Goal: Task Accomplishment & Management: Manage account settings

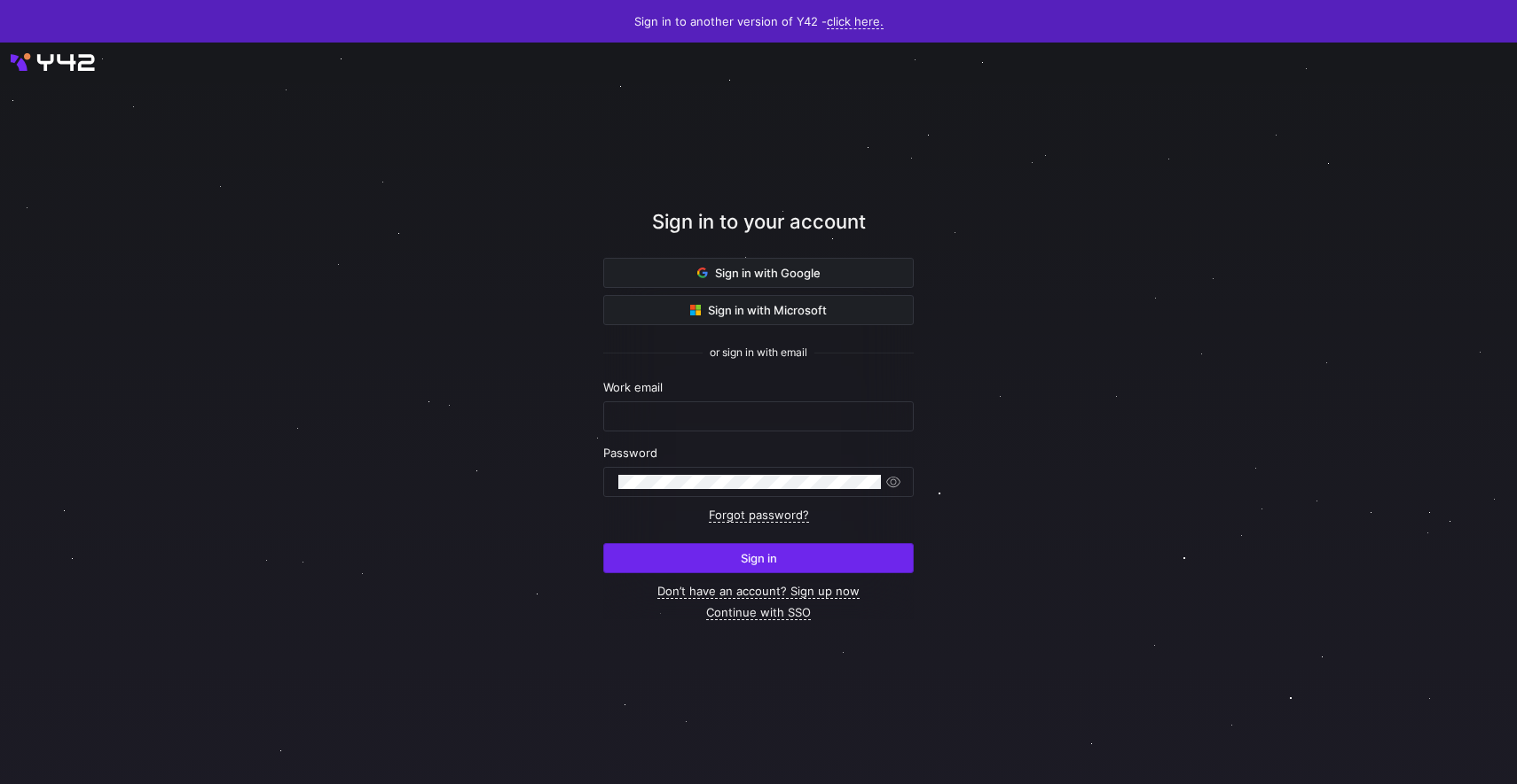
type input "[PERSON_NAME][EMAIL_ADDRESS][DOMAIN_NAME]"
click at [757, 567] on span "submit" at bounding box center [758, 558] width 308 height 28
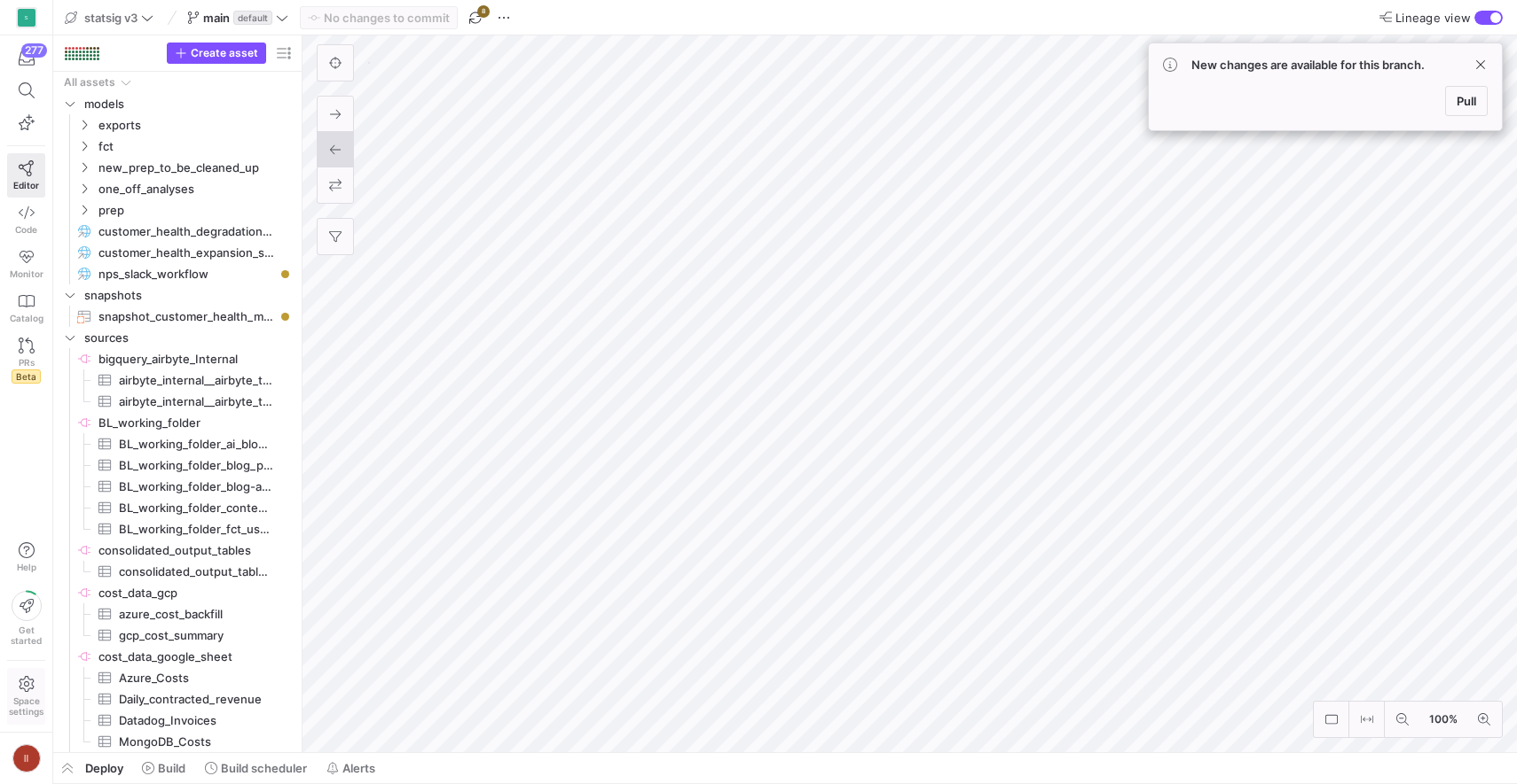
click at [27, 696] on span "Space settings" at bounding box center [25, 707] width 34 height 22
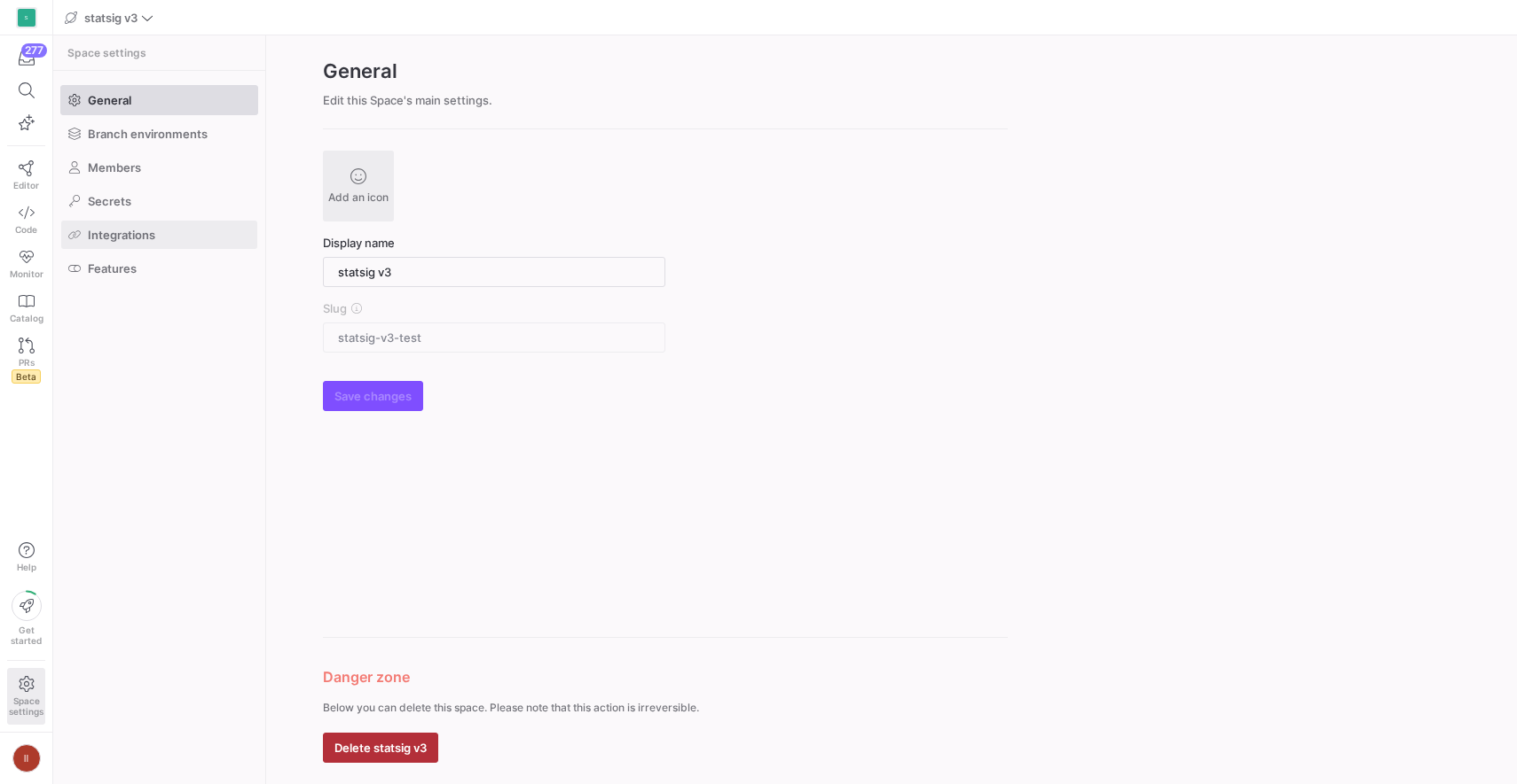
click at [156, 227] on span at bounding box center [159, 234] width 196 height 28
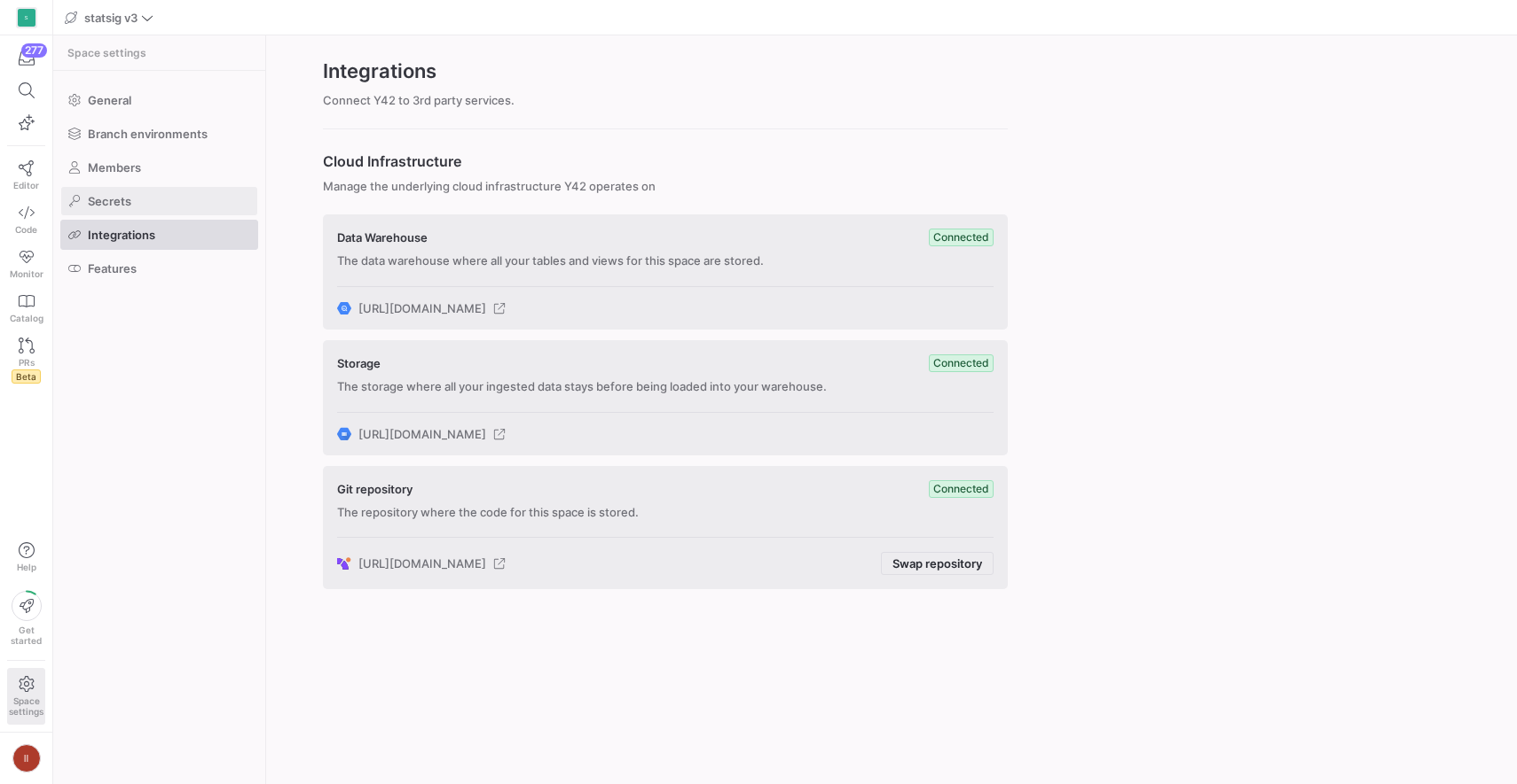
click at [177, 192] on span at bounding box center [159, 201] width 196 height 28
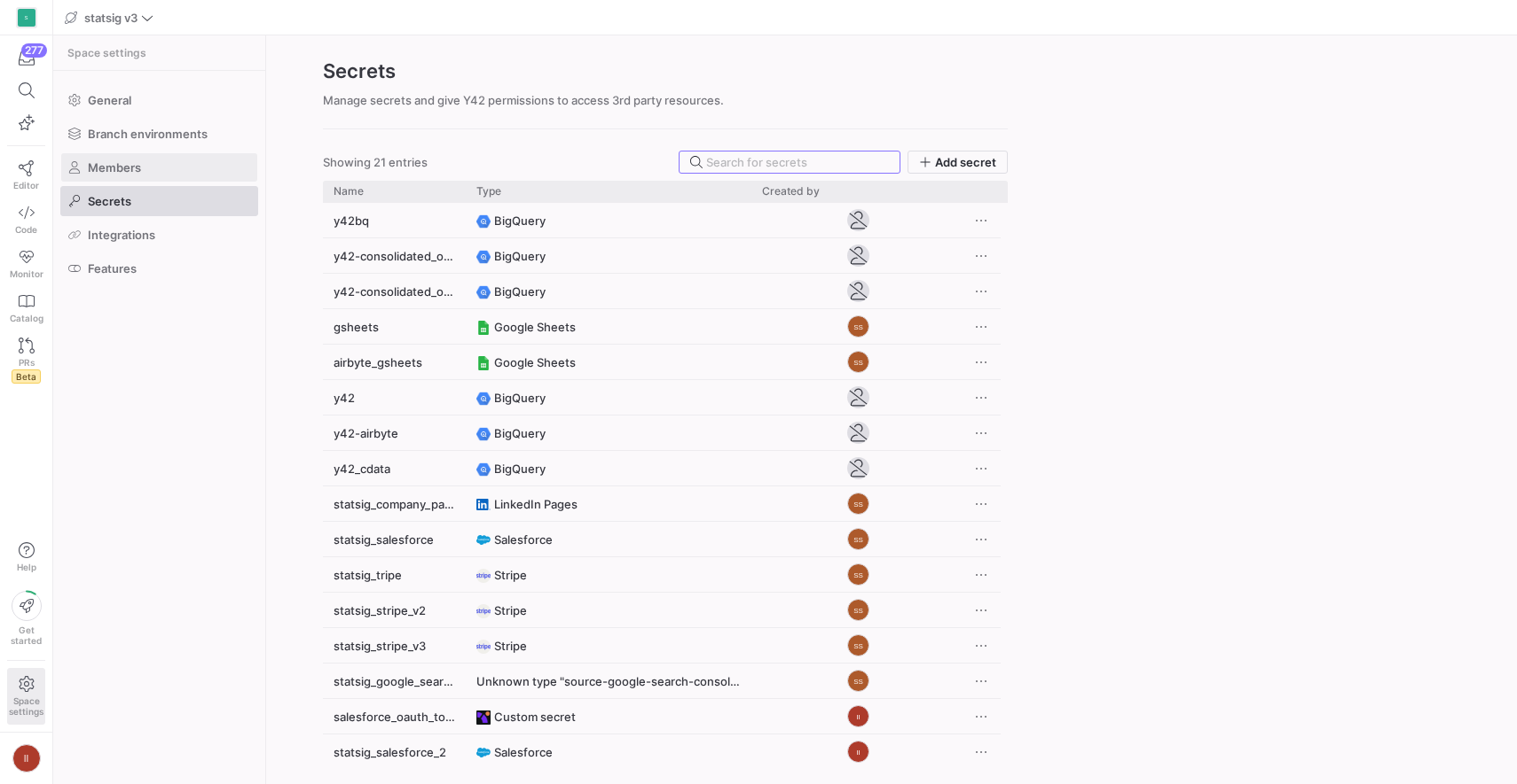
click at [212, 171] on span at bounding box center [159, 167] width 196 height 28
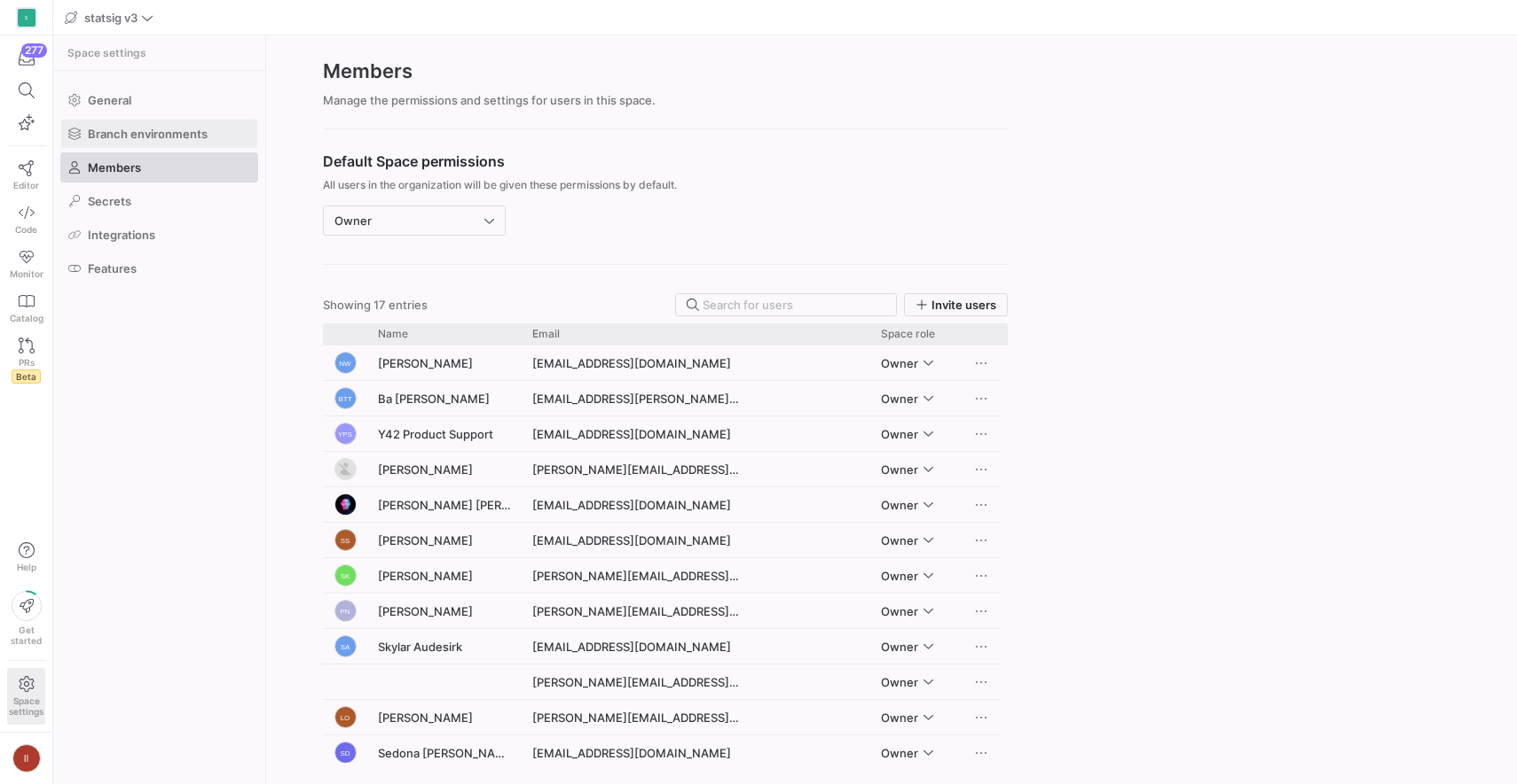
click at [144, 127] on span "Branch environments" at bounding box center [148, 133] width 119 height 14
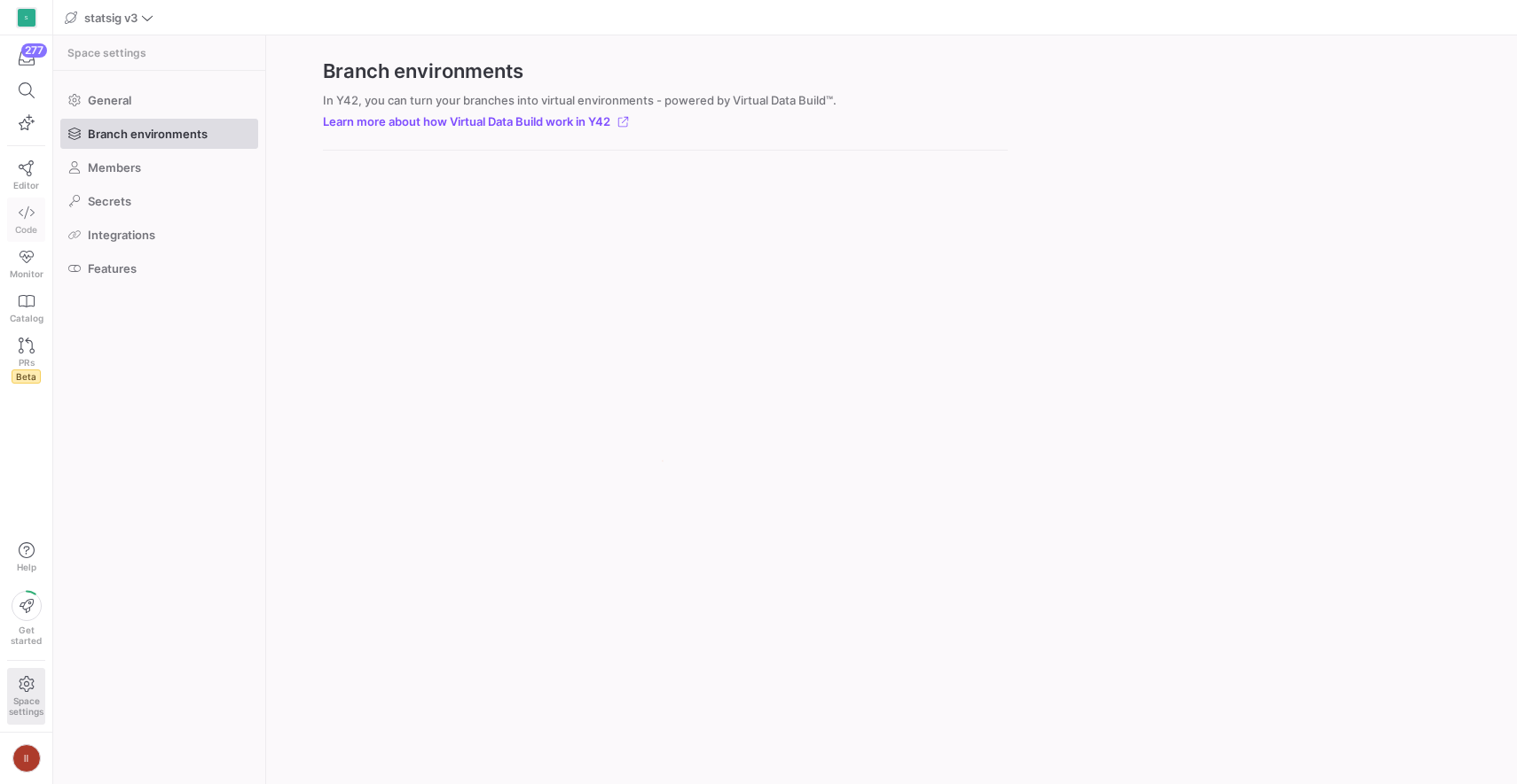
click at [25, 217] on icon at bounding box center [26, 212] width 16 height 16
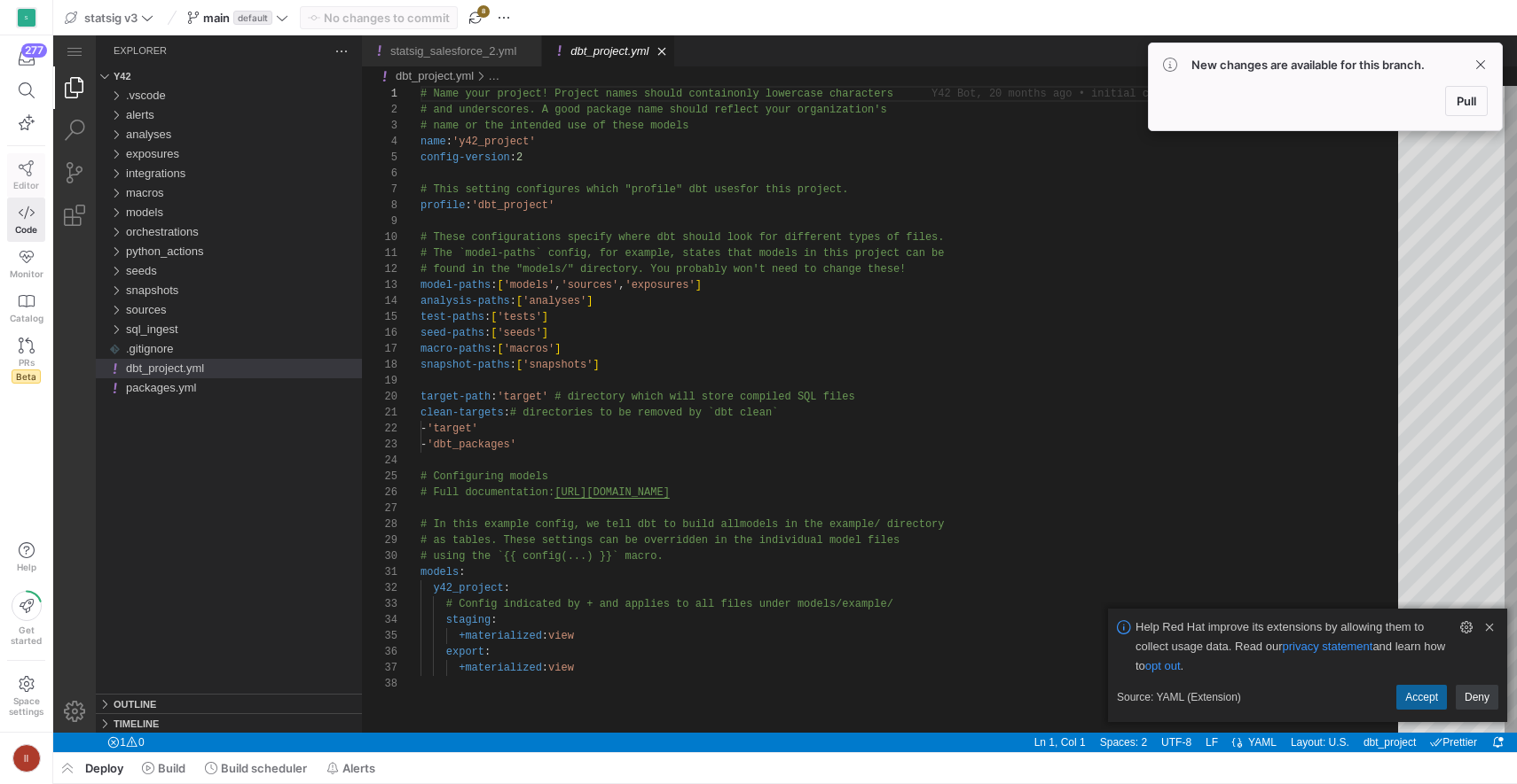
click at [25, 169] on icon at bounding box center [26, 168] width 16 height 16
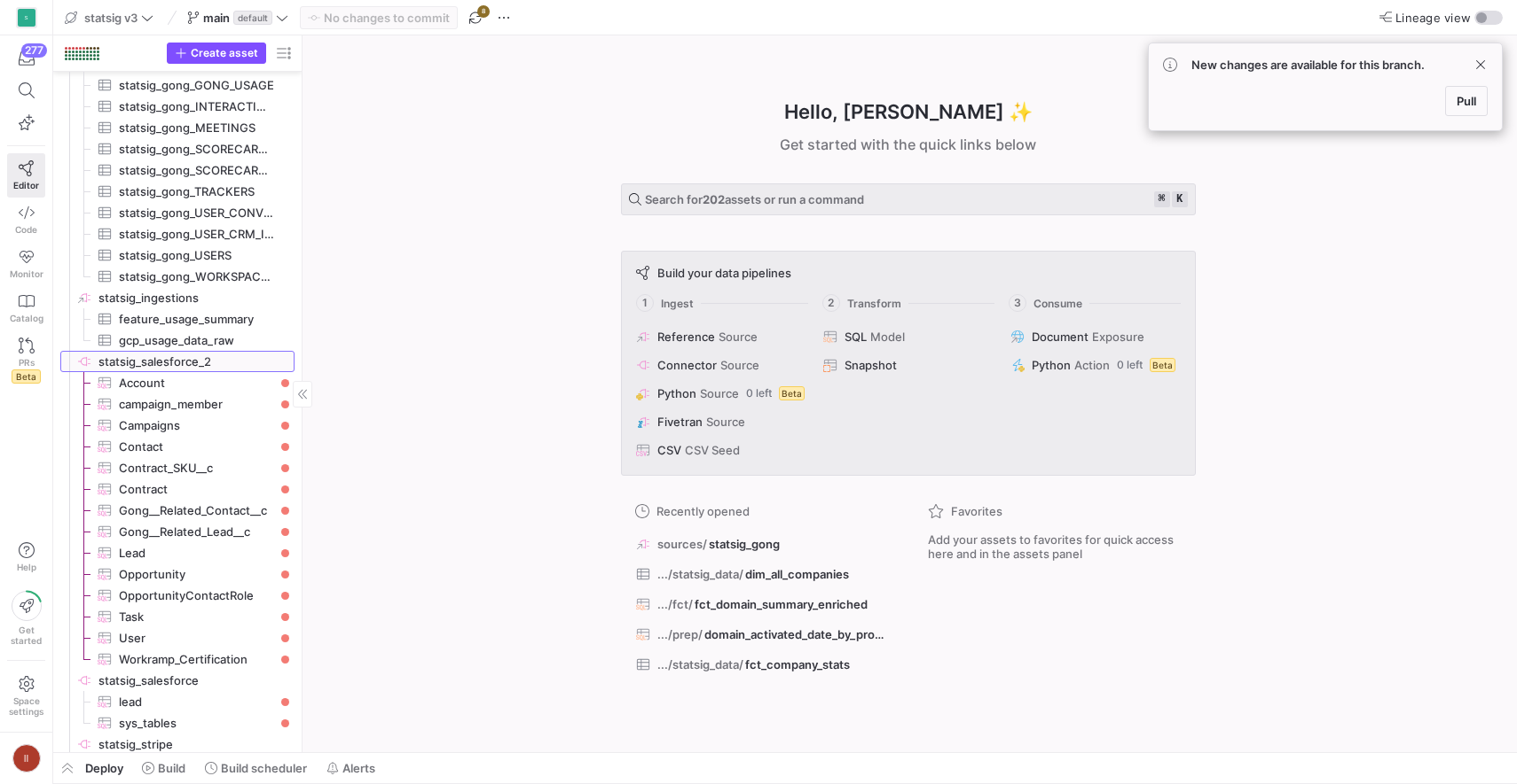
click at [200, 361] on span "statsig_salesforce_2​​​​​​​​" at bounding box center [195, 362] width 193 height 21
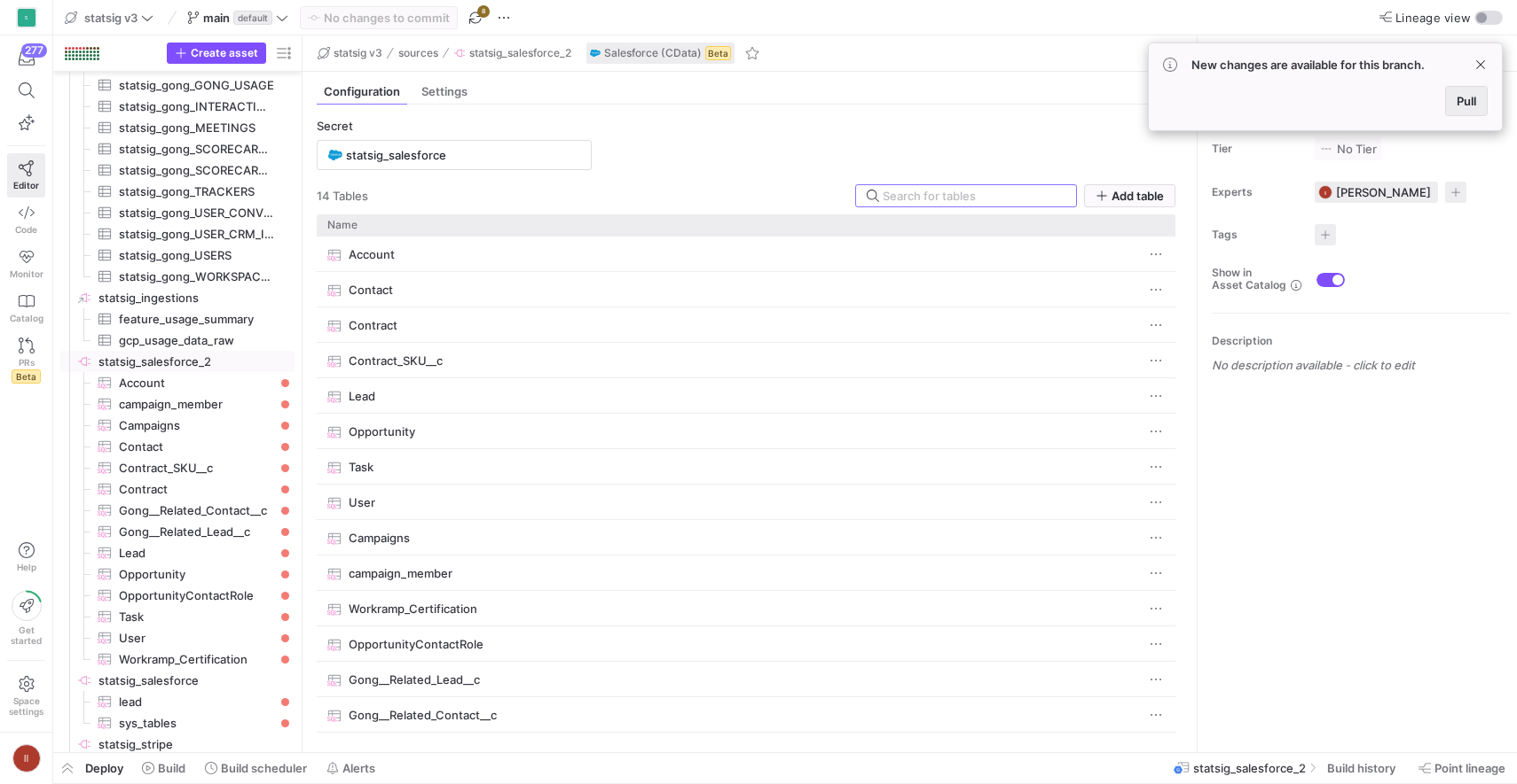
click at [1462, 104] on span "Pull" at bounding box center [1466, 101] width 20 height 14
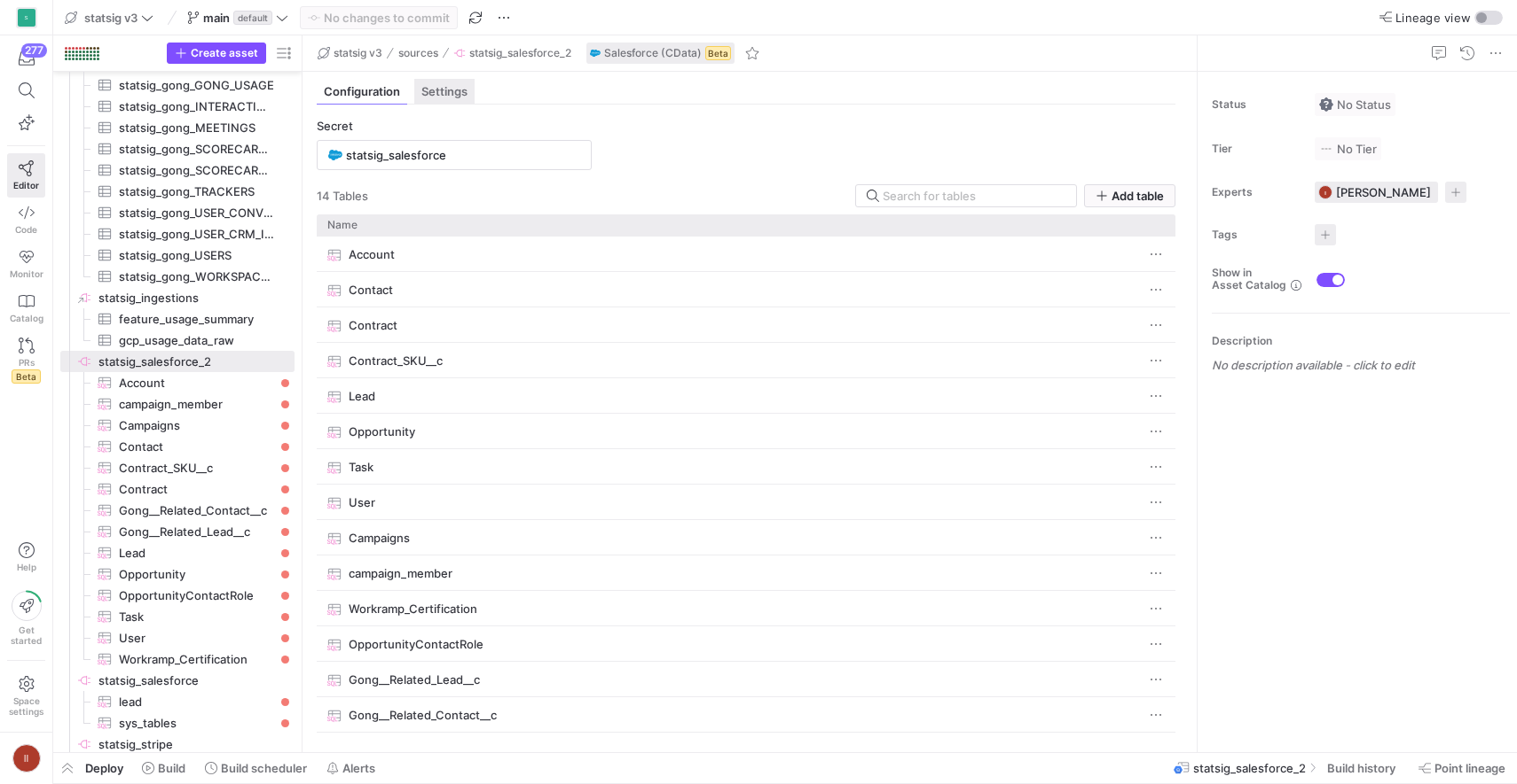
click at [437, 89] on span "Settings" at bounding box center [444, 92] width 46 height 12
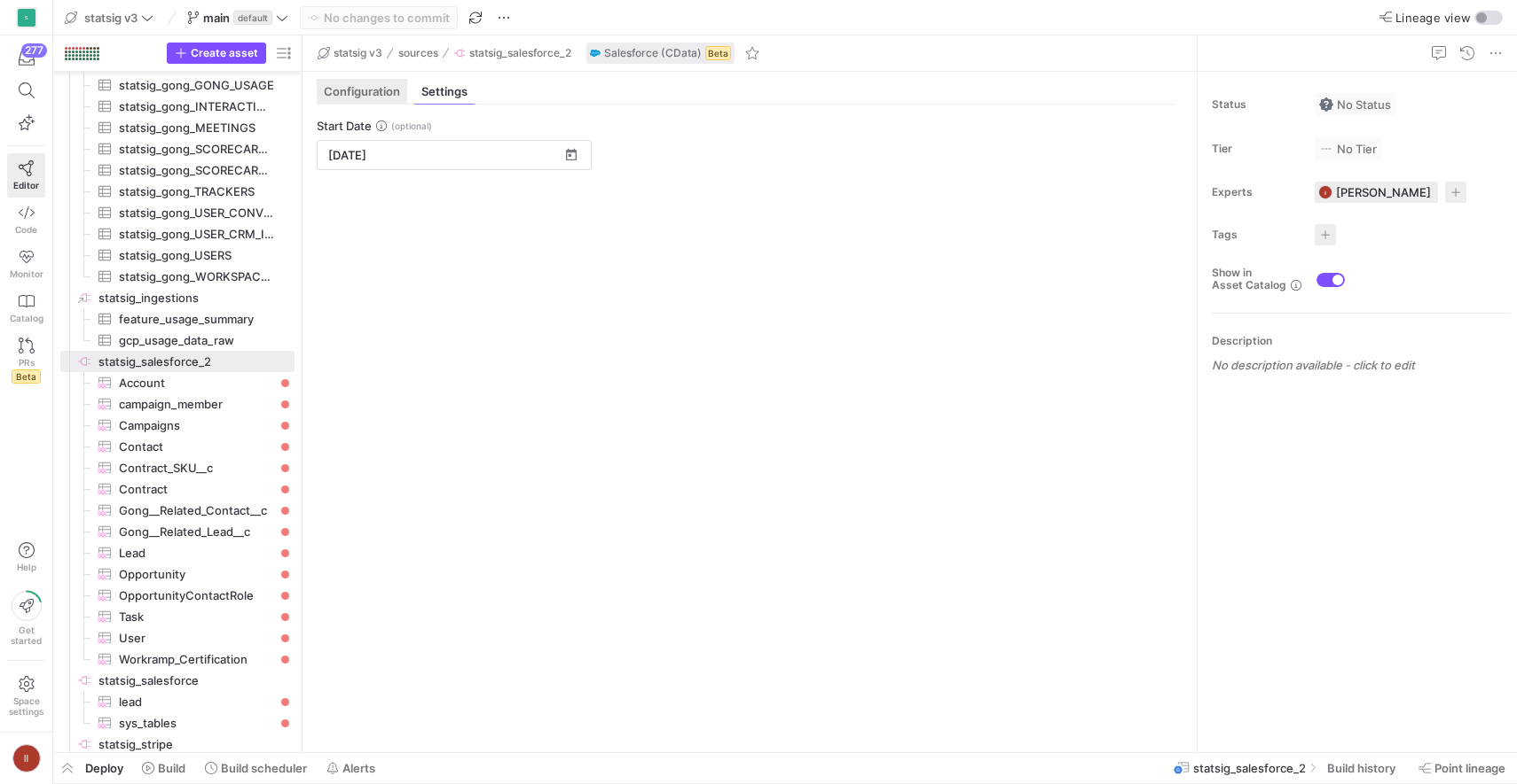
click at [383, 94] on span "Configuration" at bounding box center [362, 92] width 76 height 12
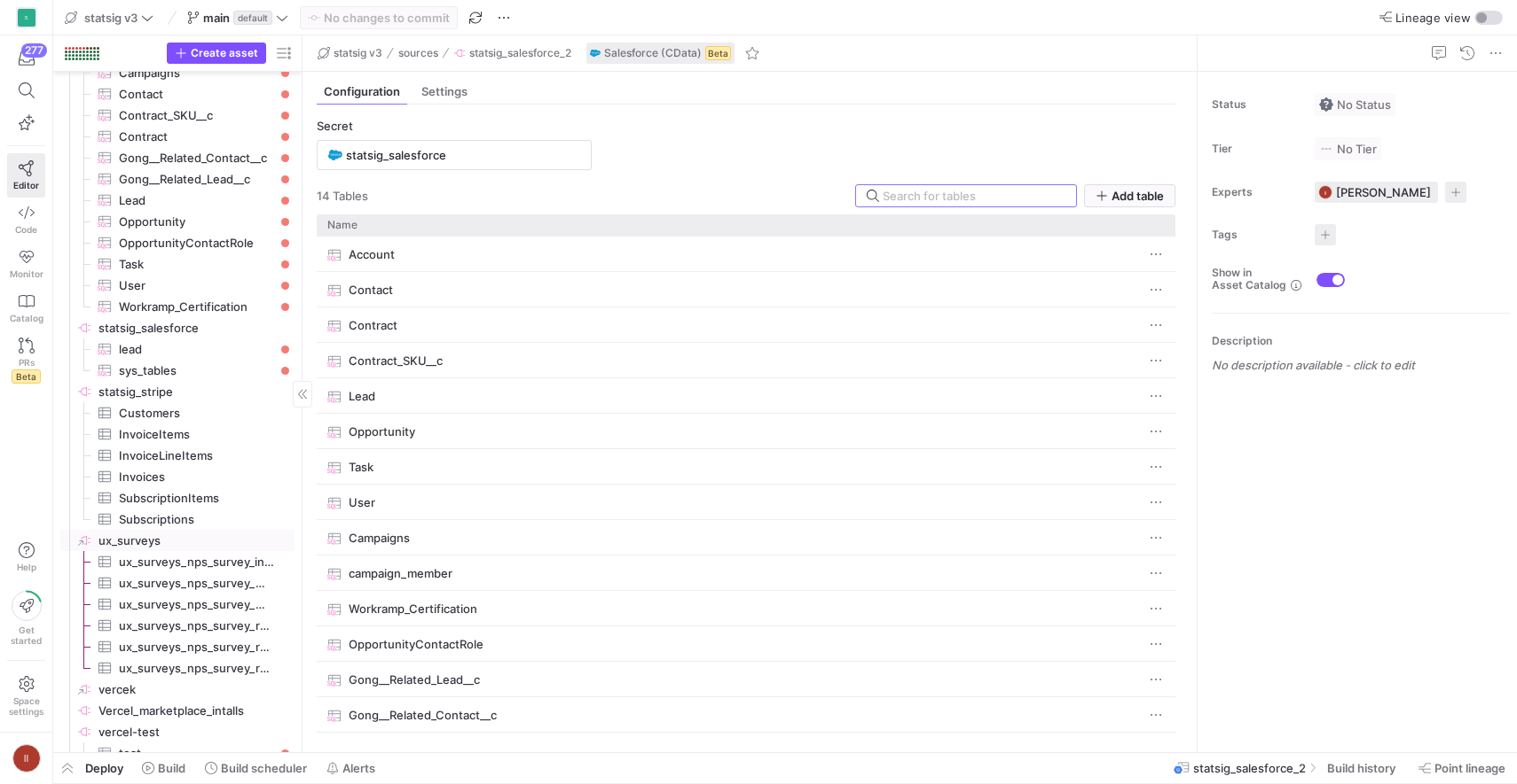
scroll to position [2191, 0]
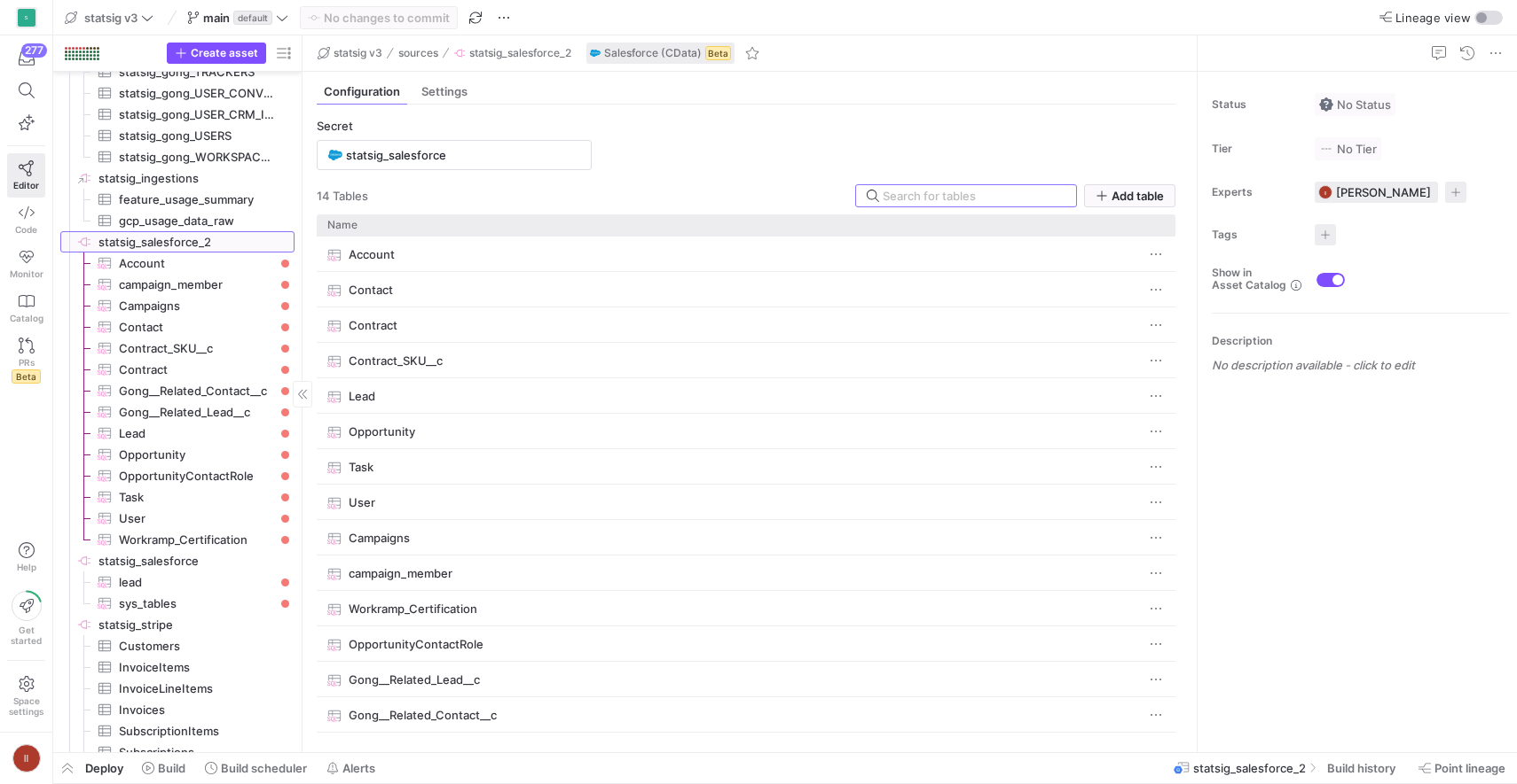
click at [192, 237] on span "statsig_salesforce_2​​​​​​​​" at bounding box center [195, 242] width 193 height 21
click at [150, 238] on span "statsig_salesforce_2​​​​​​​​" at bounding box center [195, 242] width 193 height 21
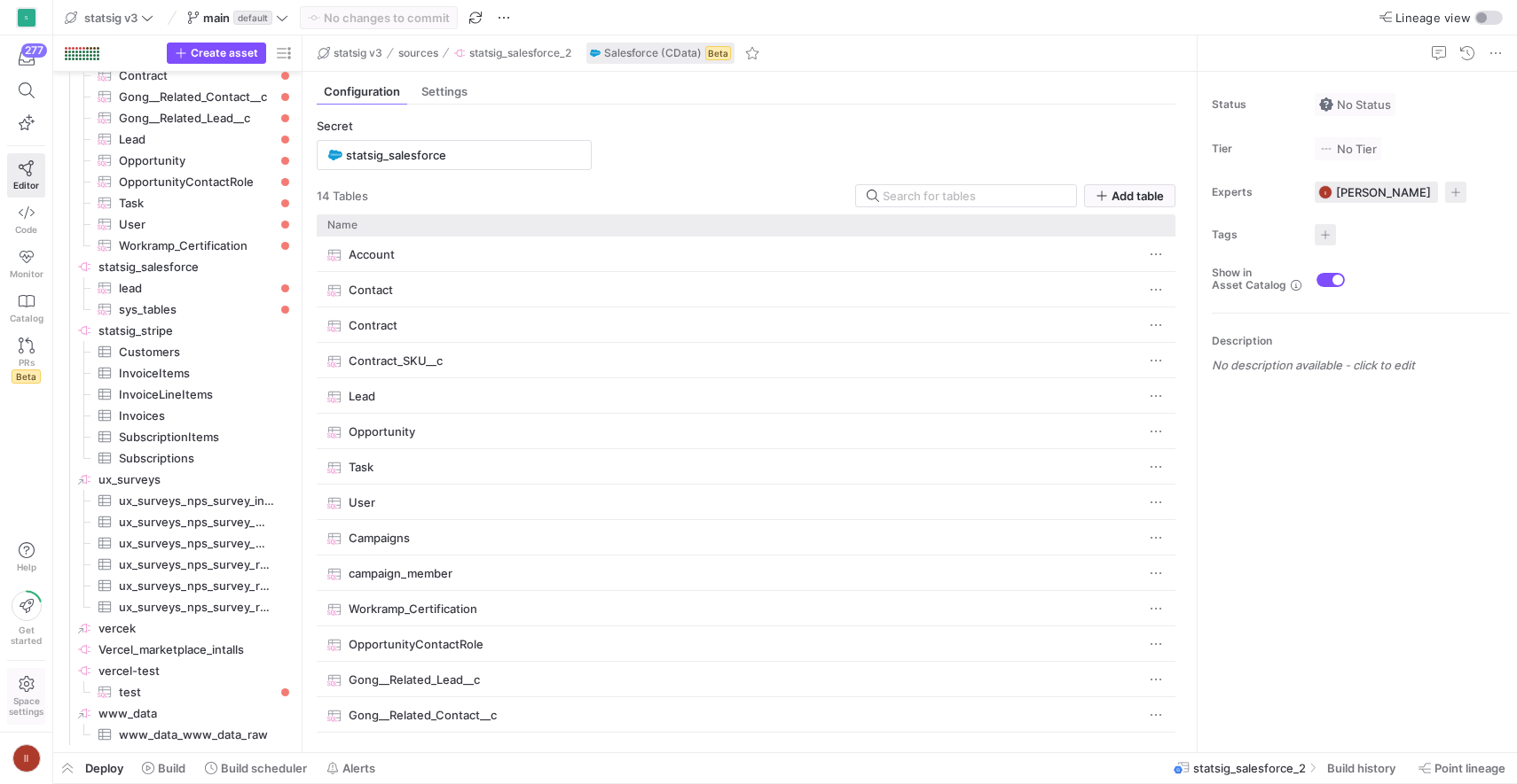
click at [27, 690] on icon at bounding box center [25, 684] width 15 height 16
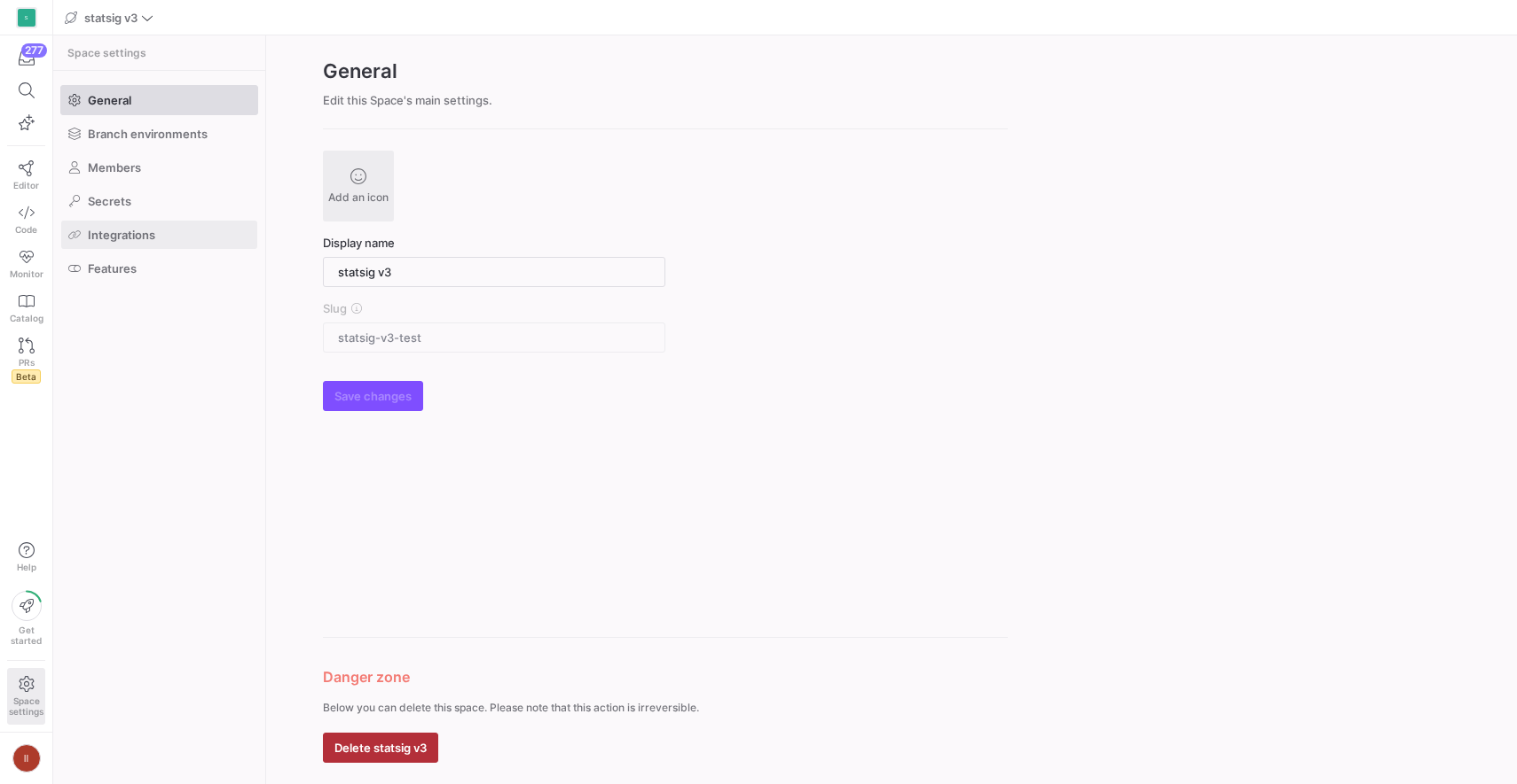
click at [168, 233] on span at bounding box center [159, 234] width 196 height 28
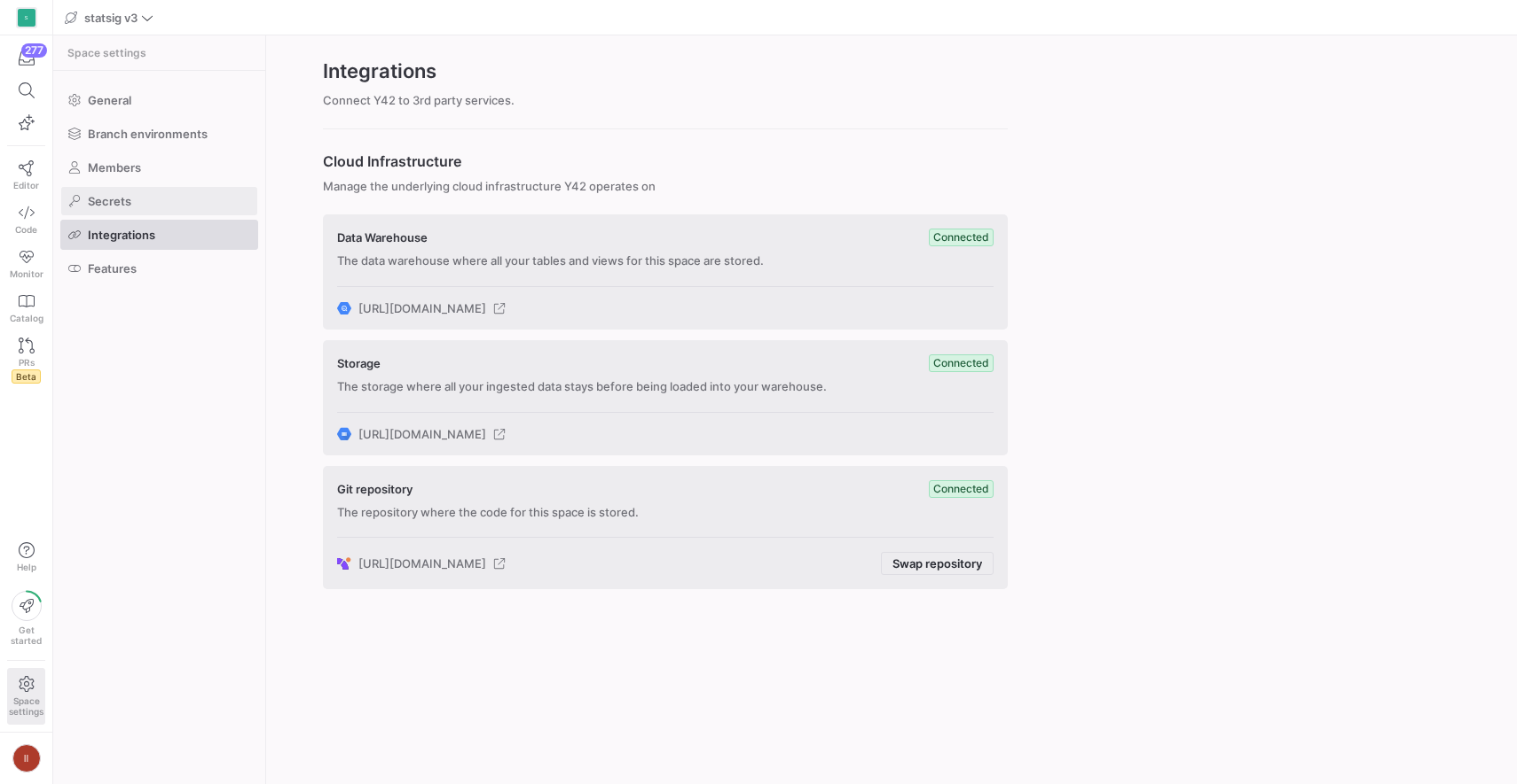
click at [164, 188] on span at bounding box center [159, 201] width 196 height 28
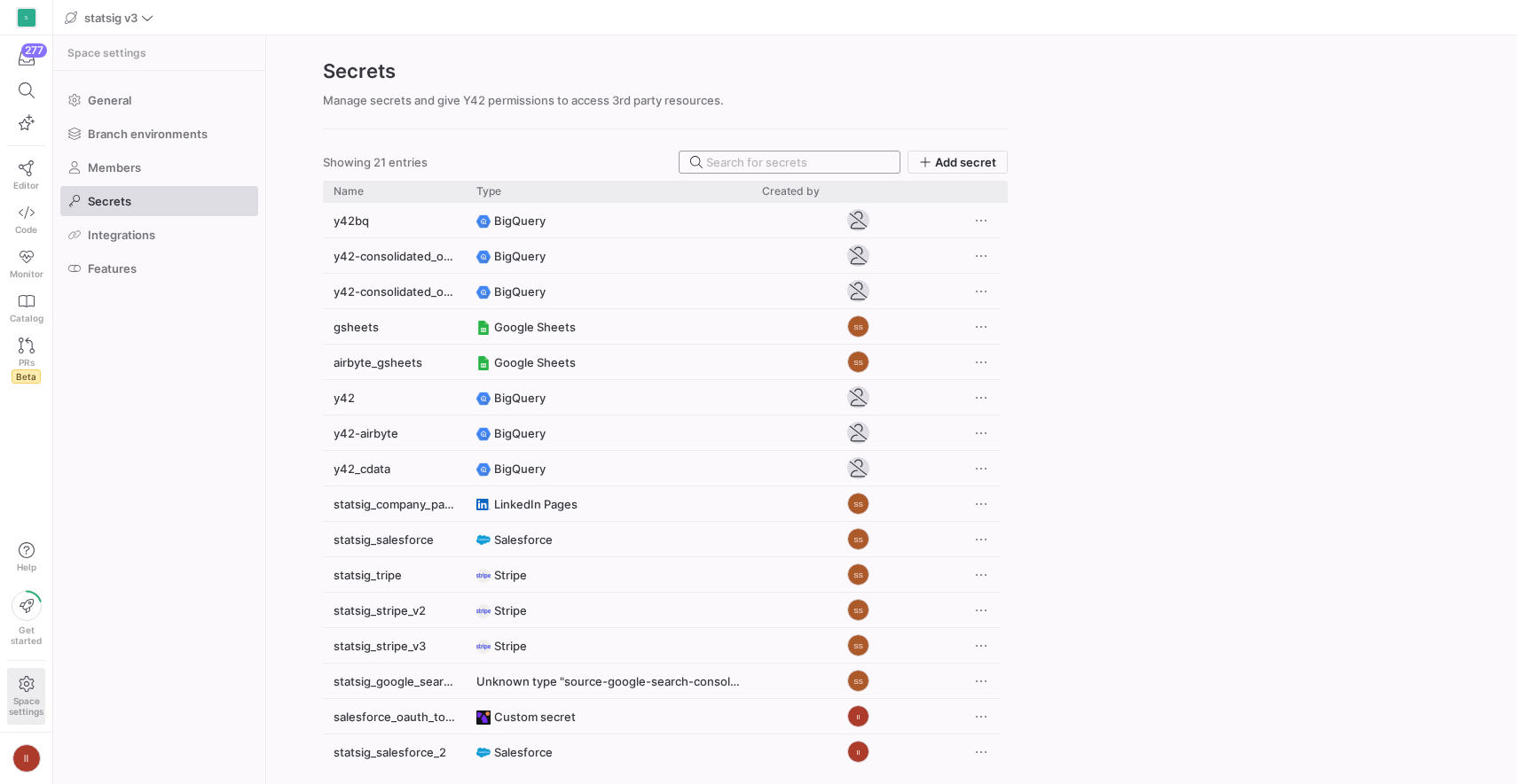
click at [767, 171] on div at bounding box center [797, 162] width 183 height 22
click at [760, 161] on input at bounding box center [797, 161] width 183 height 14
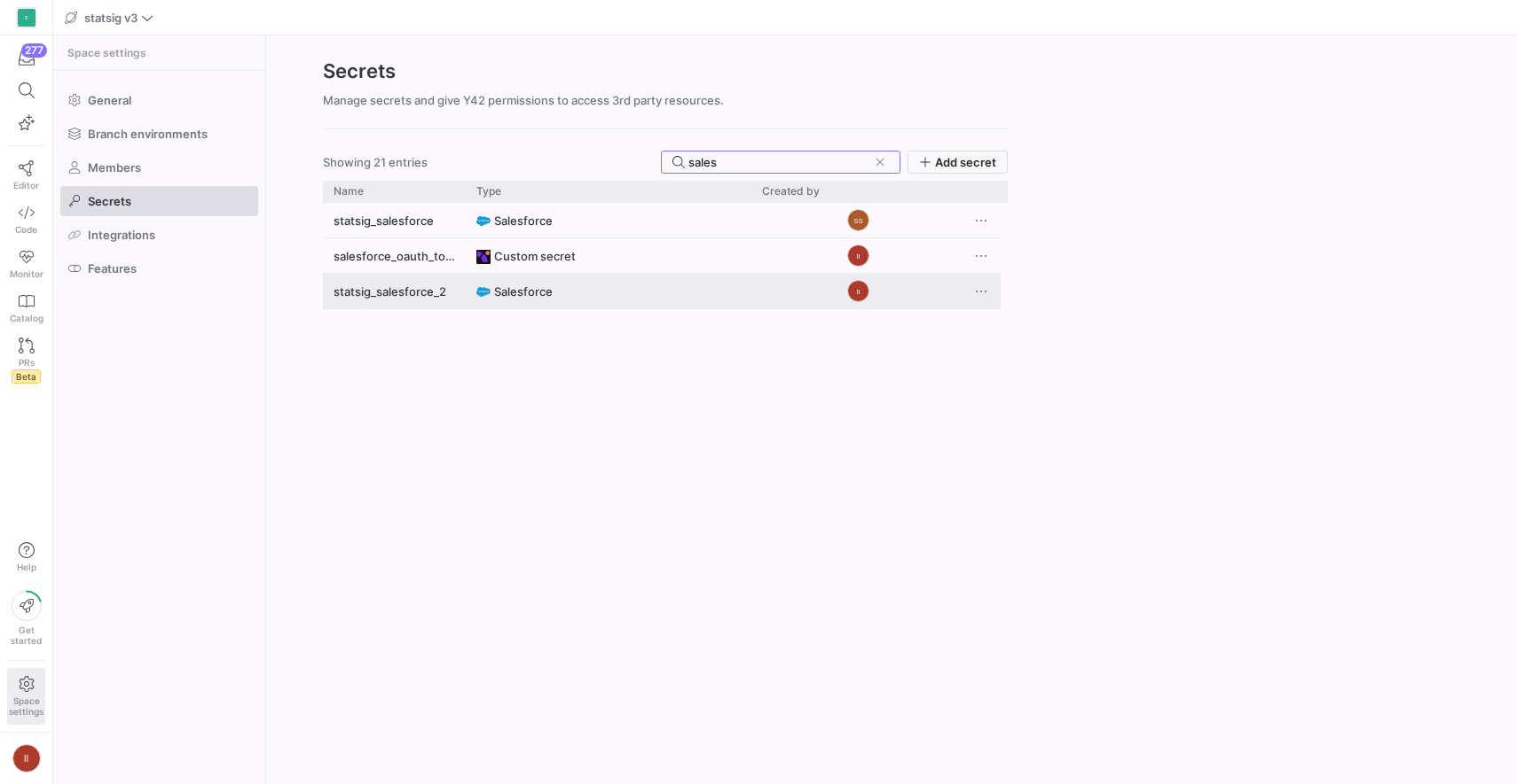
type input "sales"
click at [591, 289] on y42-credential-type "Salesforce" at bounding box center [608, 292] width 264 height 34
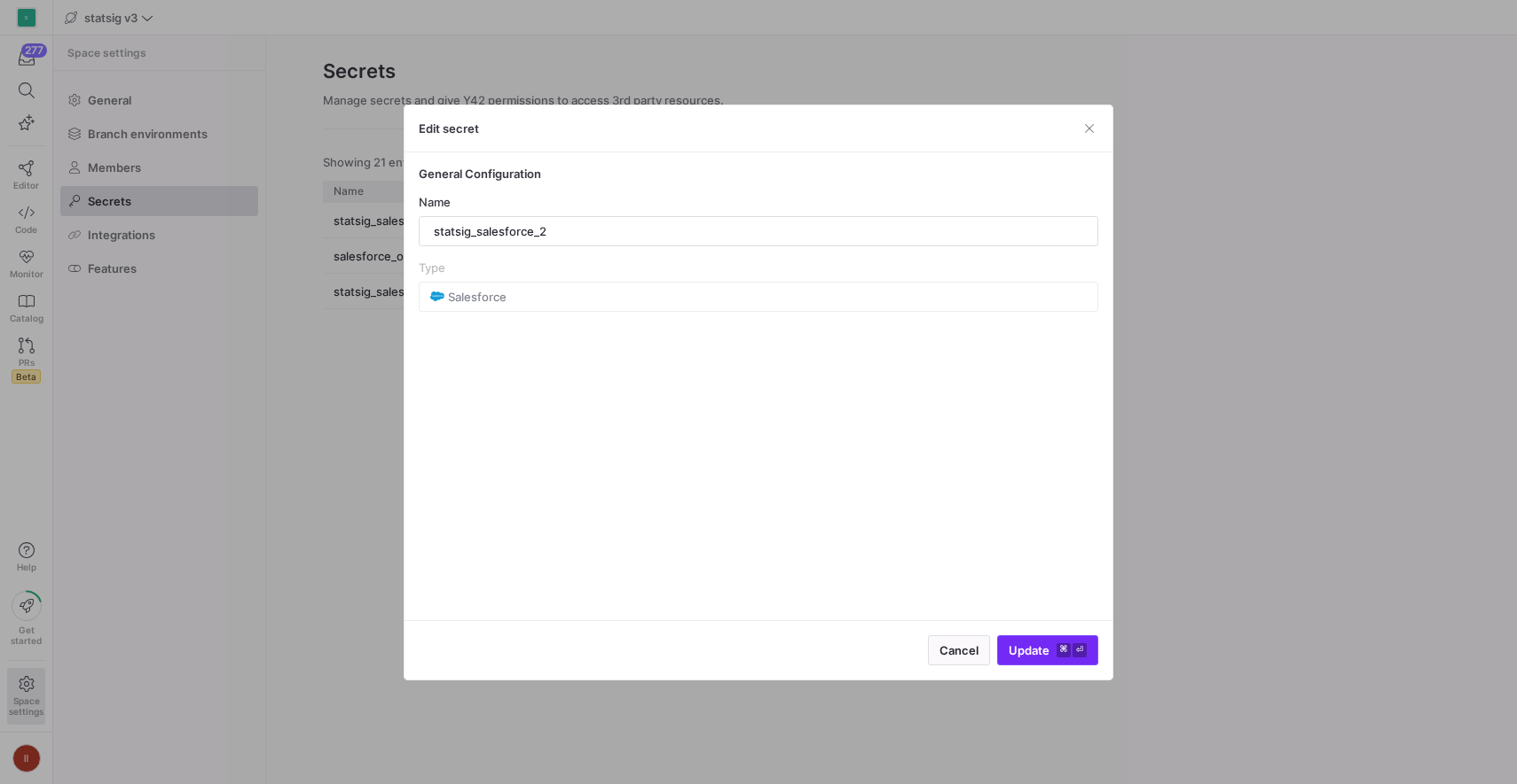
click at [1045, 661] on span "submit" at bounding box center [1047, 650] width 99 height 28
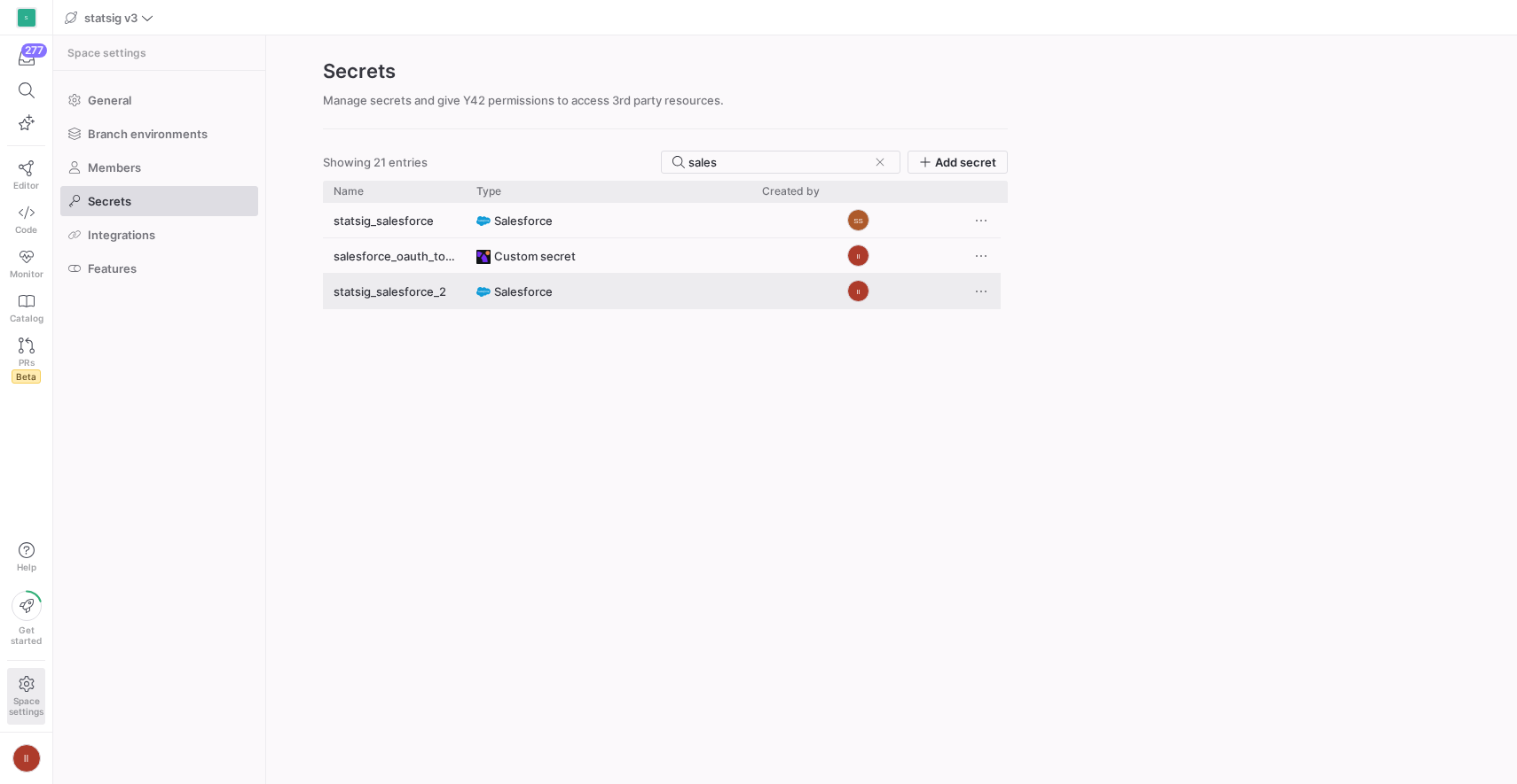
click at [641, 283] on y42-credential-type "Salesforce" at bounding box center [608, 292] width 264 height 34
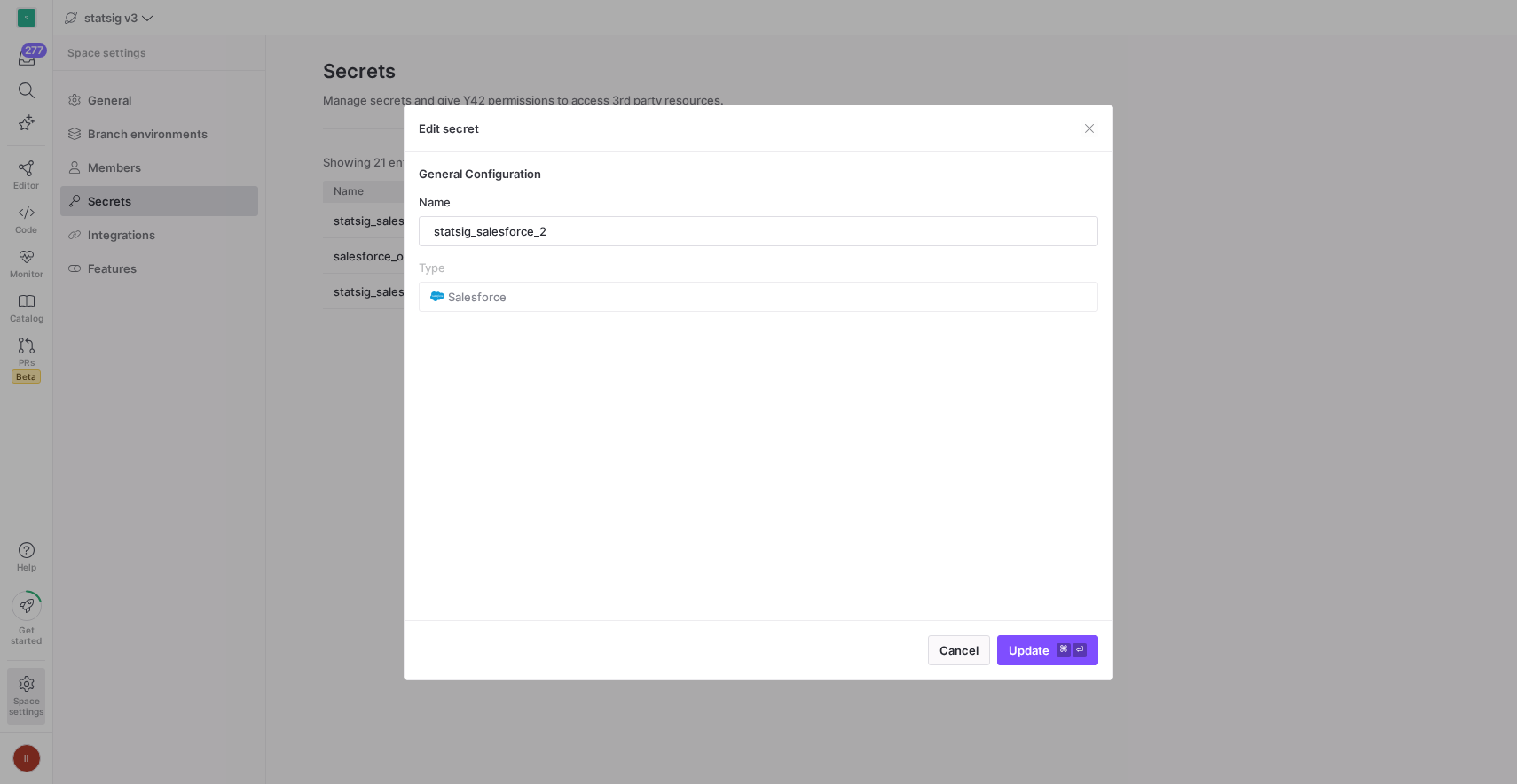
click at [1183, 275] on div at bounding box center [758, 392] width 1517 height 784
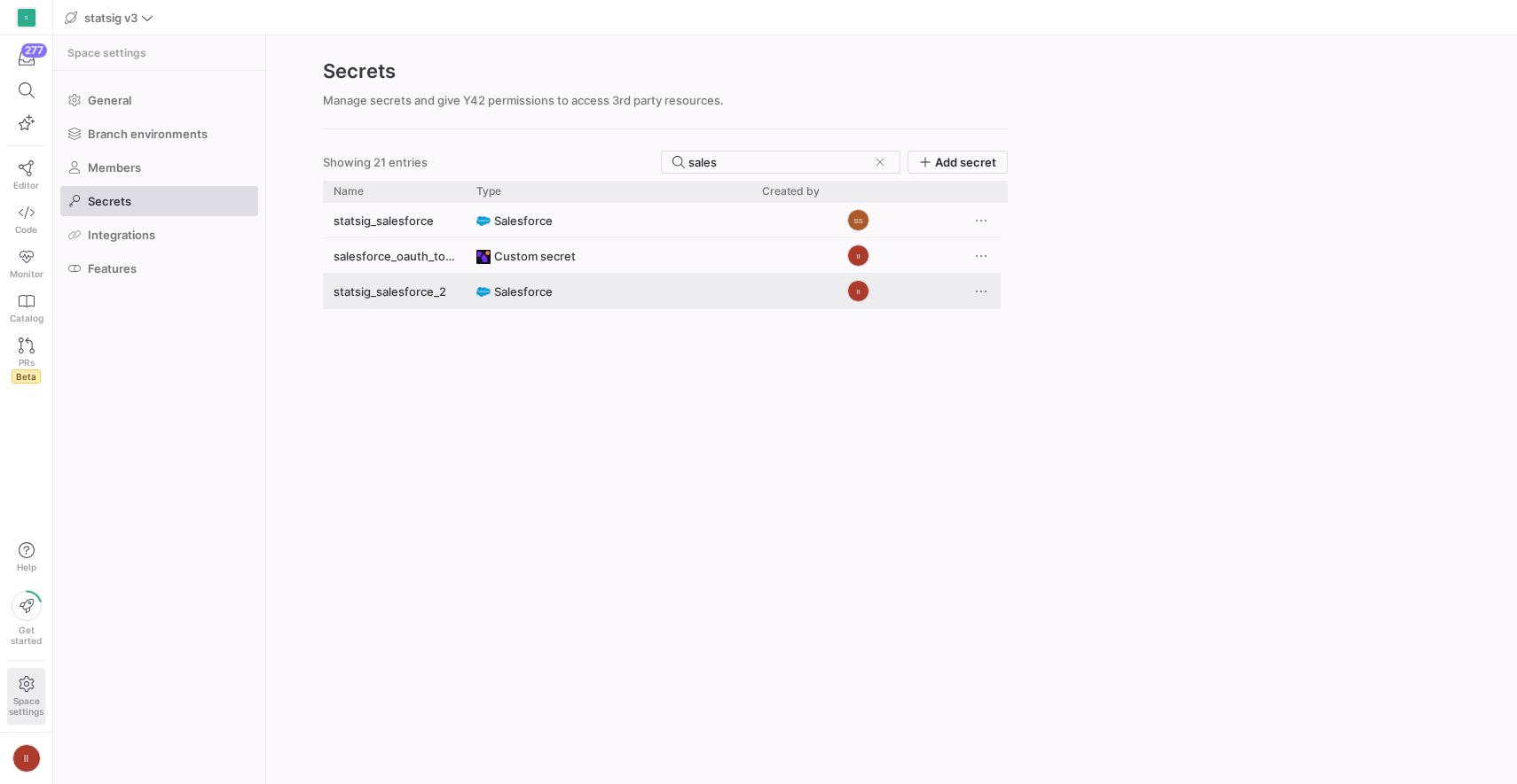
click at [981, 286] on span "Press SPACE to deselect this row." at bounding box center [981, 292] width 18 height 18
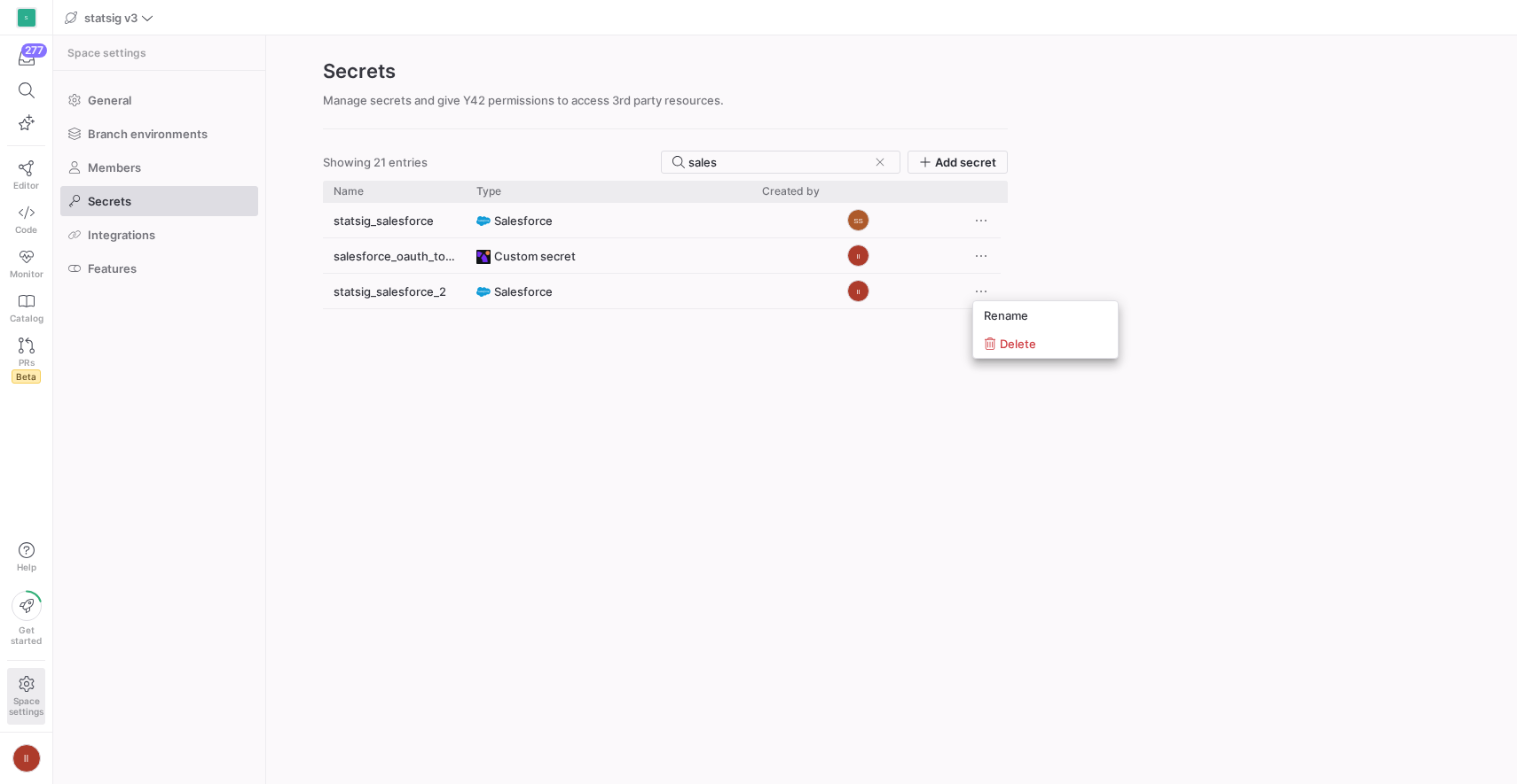
click at [686, 284] on div at bounding box center [758, 392] width 1517 height 784
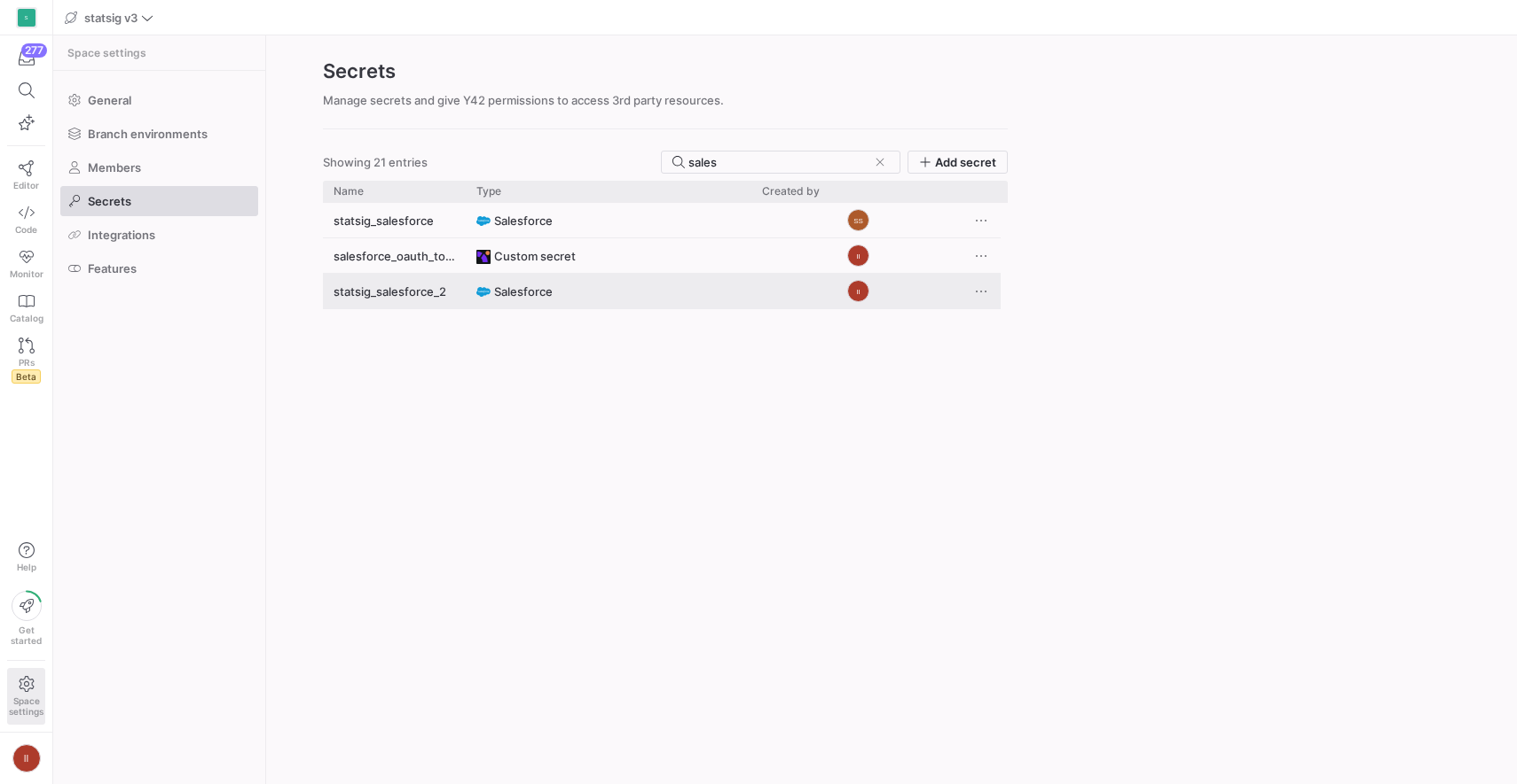
click at [660, 290] on y42-credential-type "Salesforce" at bounding box center [608, 292] width 264 height 34
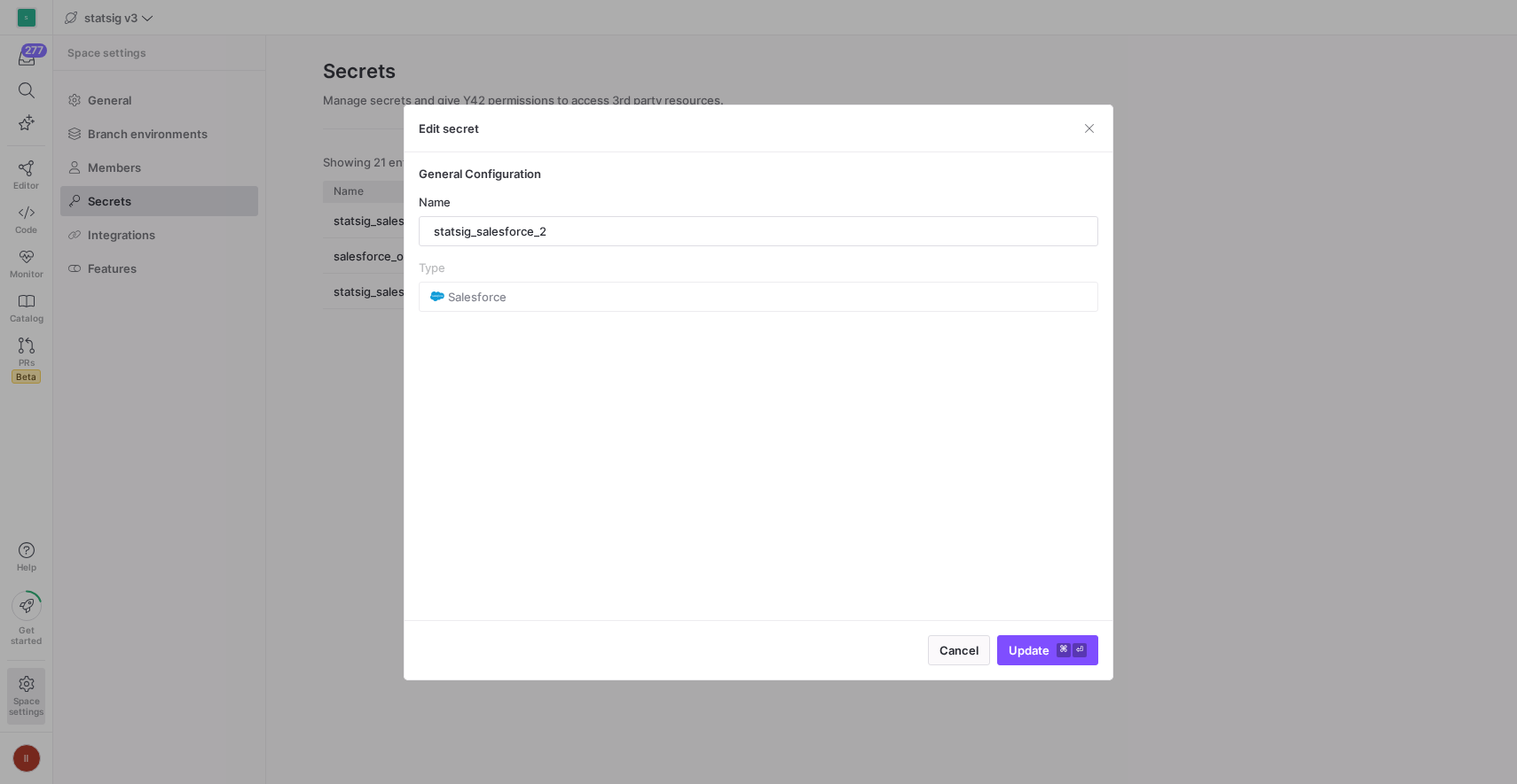
click at [529, 283] on mat-form-field "Salesforce" at bounding box center [758, 297] width 680 height 30
click at [544, 233] on input "statsig_salesforce_2" at bounding box center [758, 231] width 649 height 14
click at [1104, 118] on div "Edit secret" at bounding box center [758, 129] width 708 height 47
click at [1085, 115] on div "Edit secret" at bounding box center [758, 129] width 708 height 47
click at [1085, 124] on span "button" at bounding box center [1089, 128] width 18 height 18
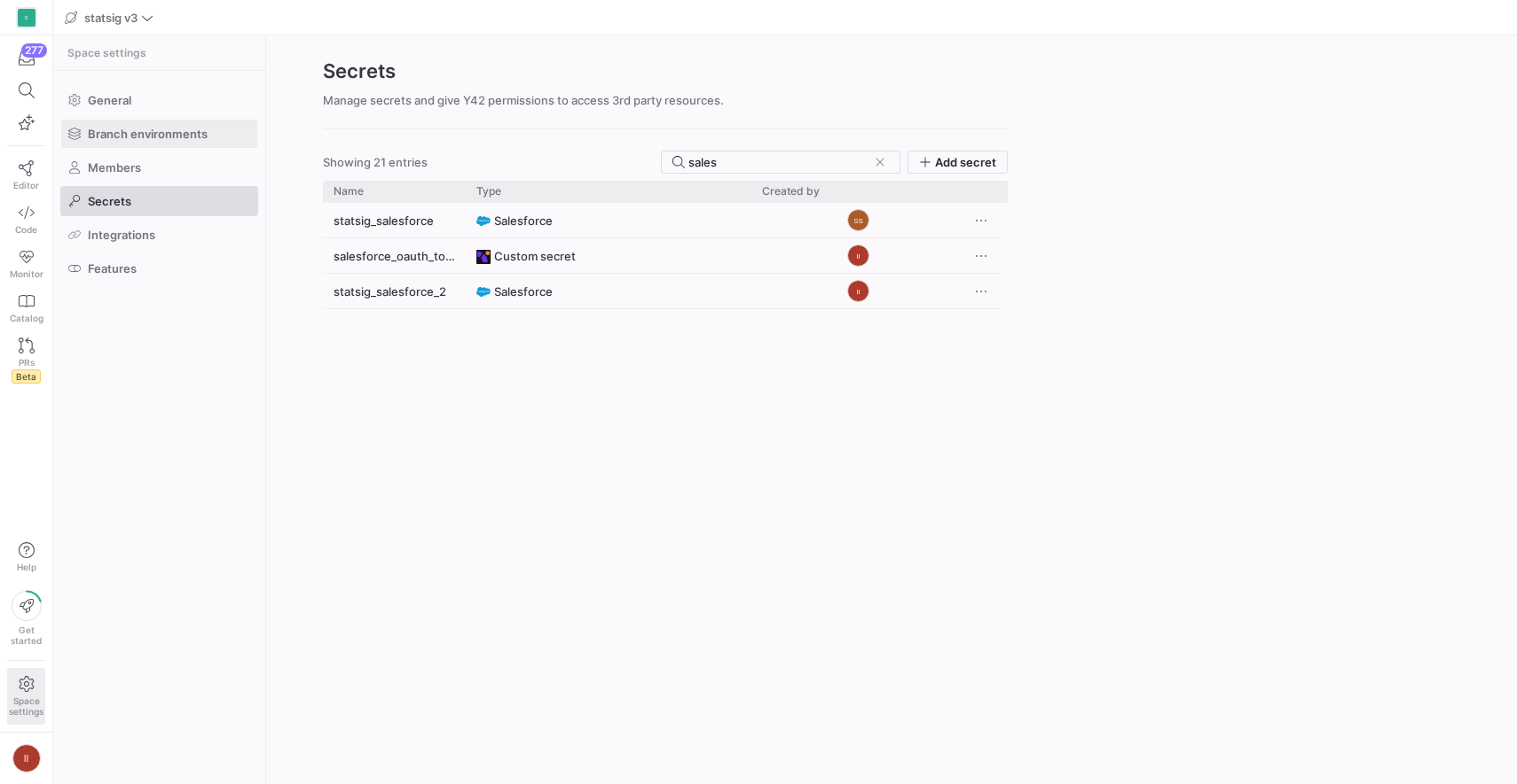
click at [191, 143] on span at bounding box center [159, 133] width 196 height 28
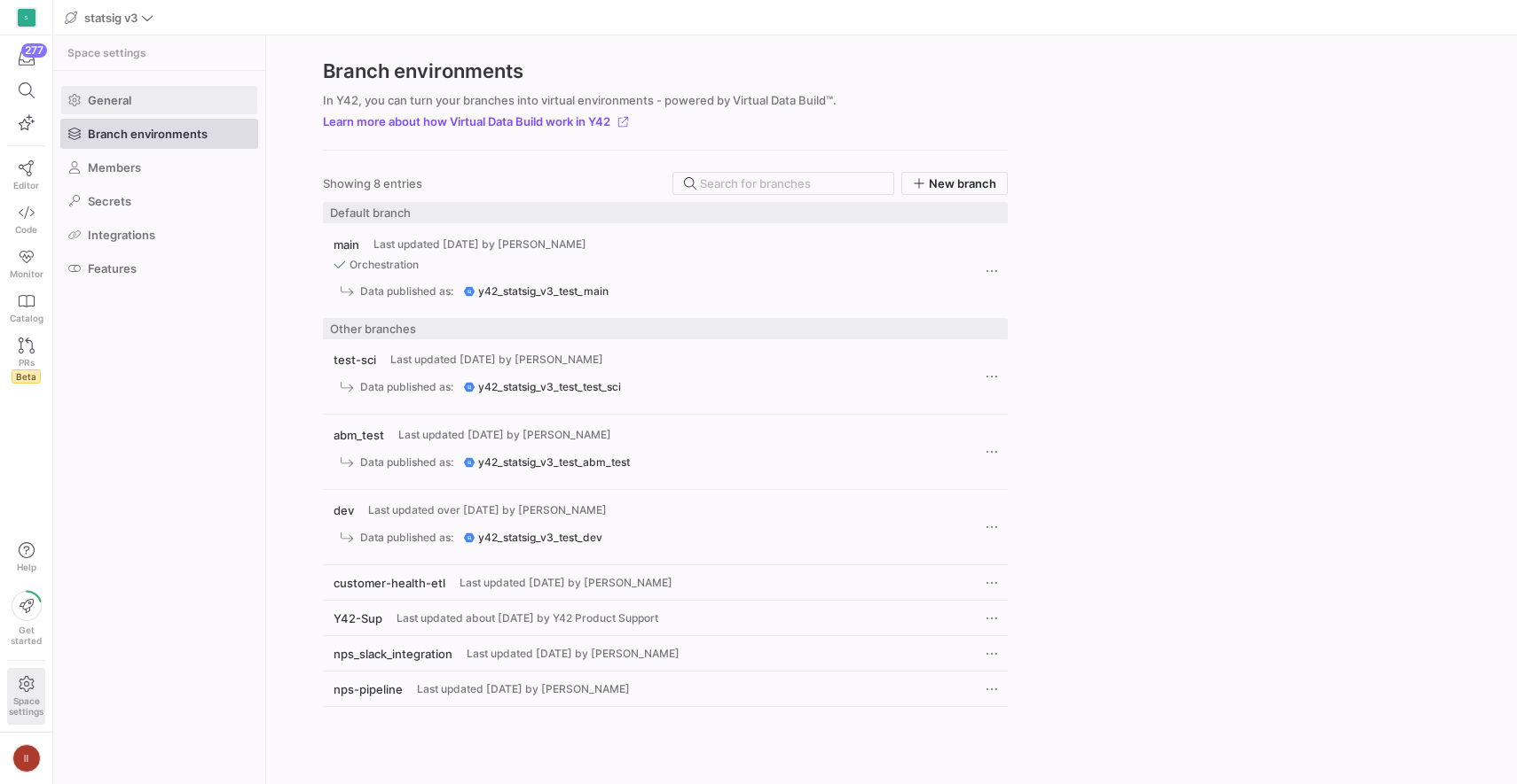
click at [181, 101] on span at bounding box center [159, 100] width 196 height 28
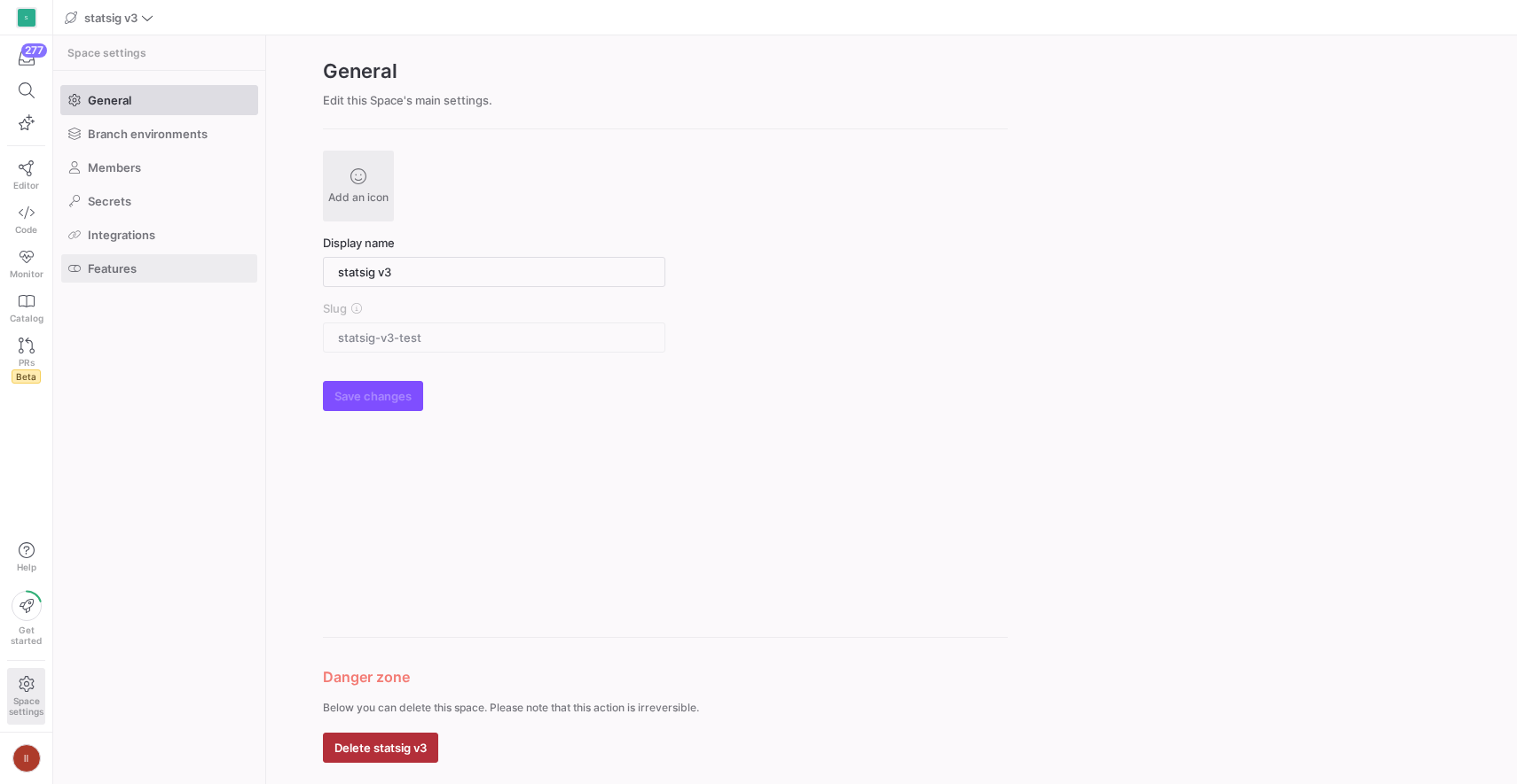
click at [183, 258] on span at bounding box center [159, 268] width 196 height 28
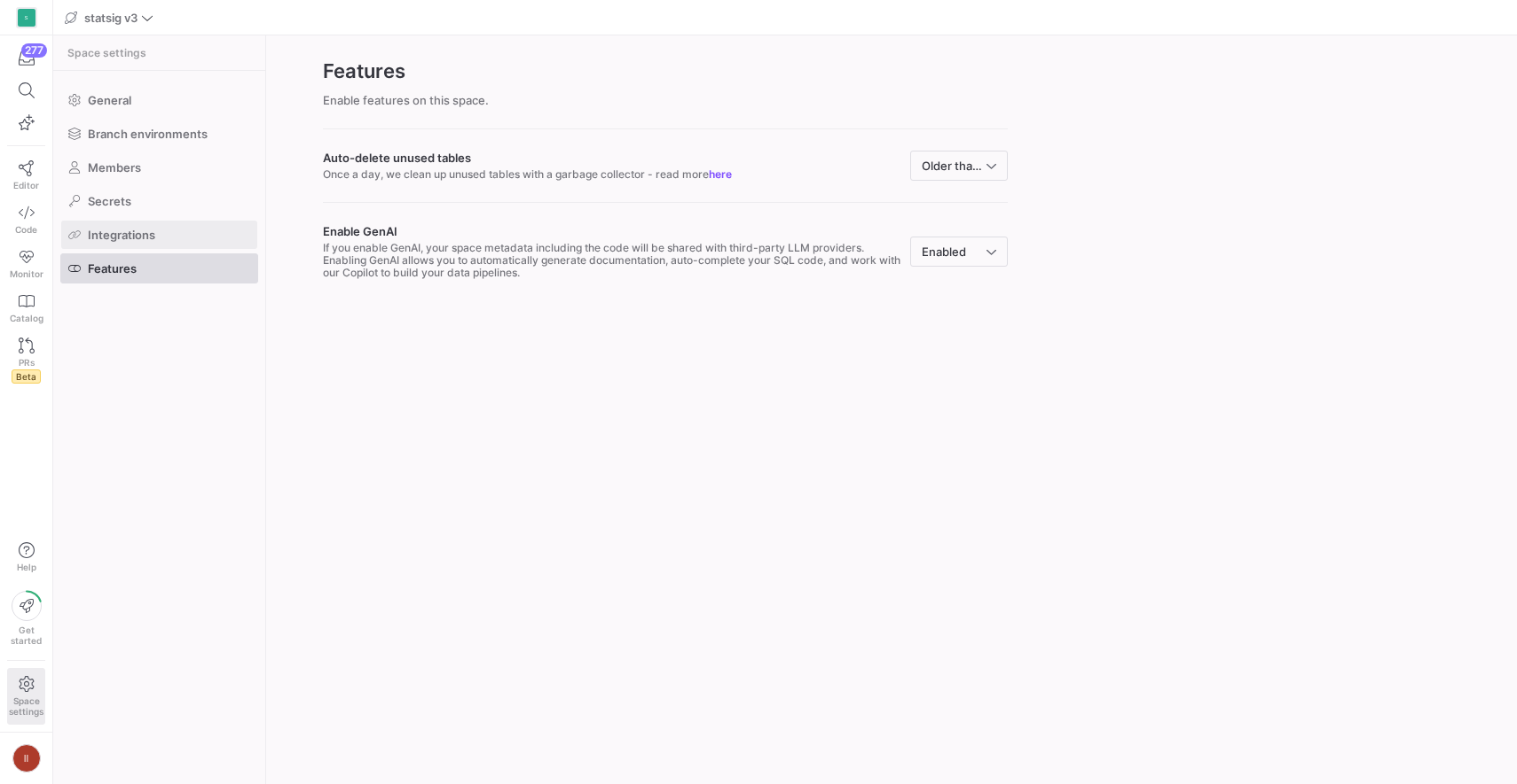
click at [194, 230] on span at bounding box center [159, 234] width 196 height 28
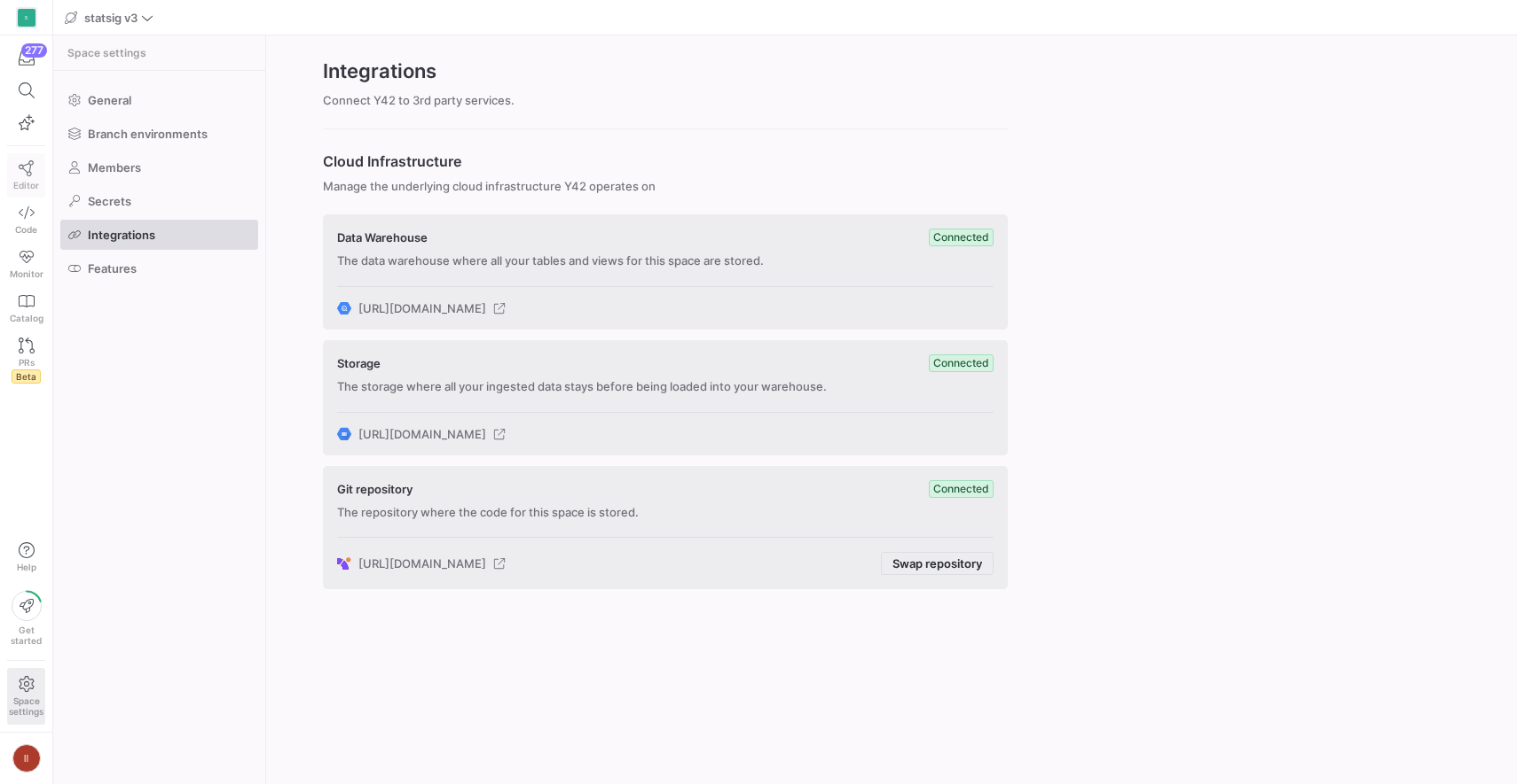
click at [34, 174] on link "Editor" at bounding box center [25, 175] width 38 height 44
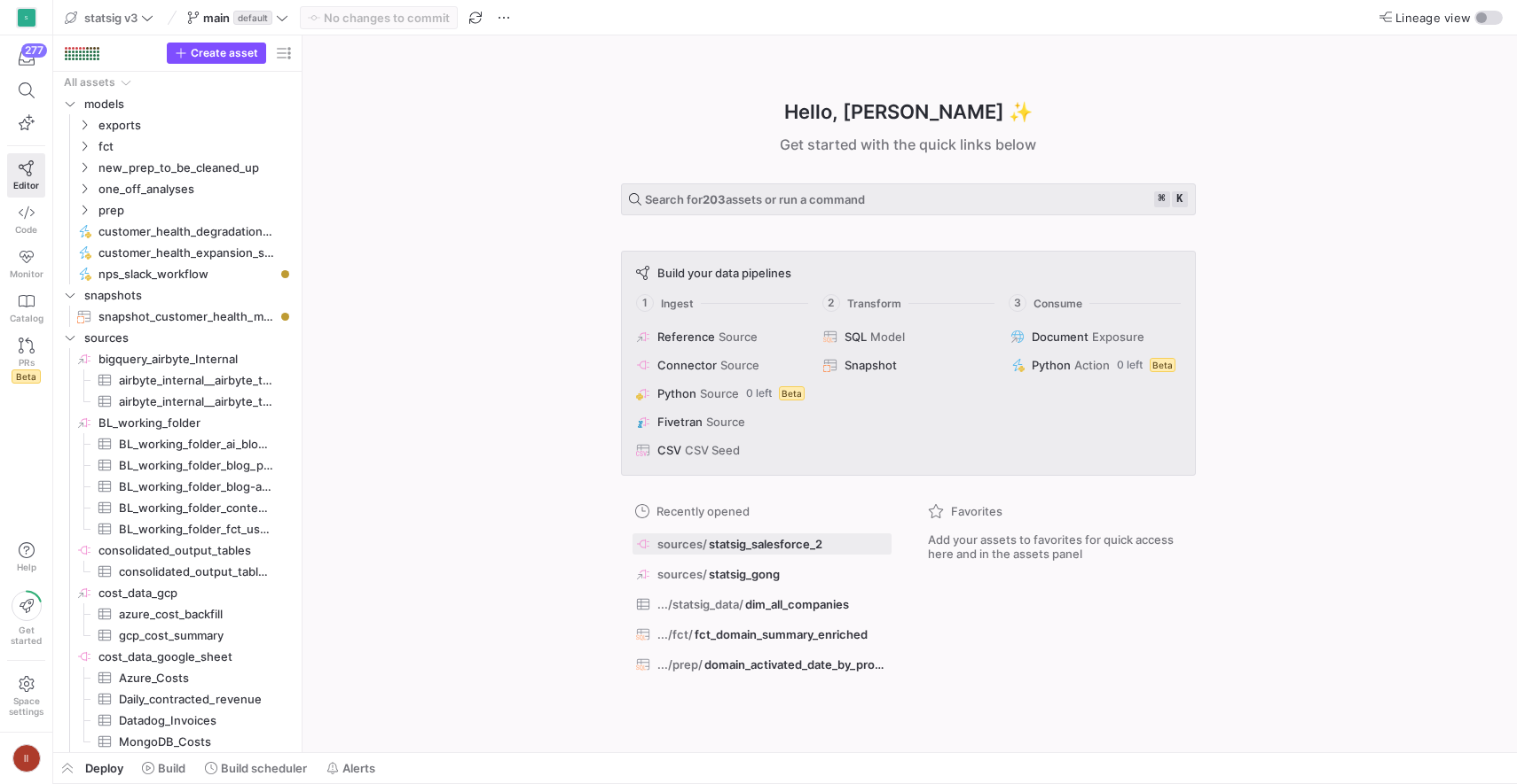
click at [791, 545] on span "statsig_salesforce_2" at bounding box center [766, 544] width 114 height 14
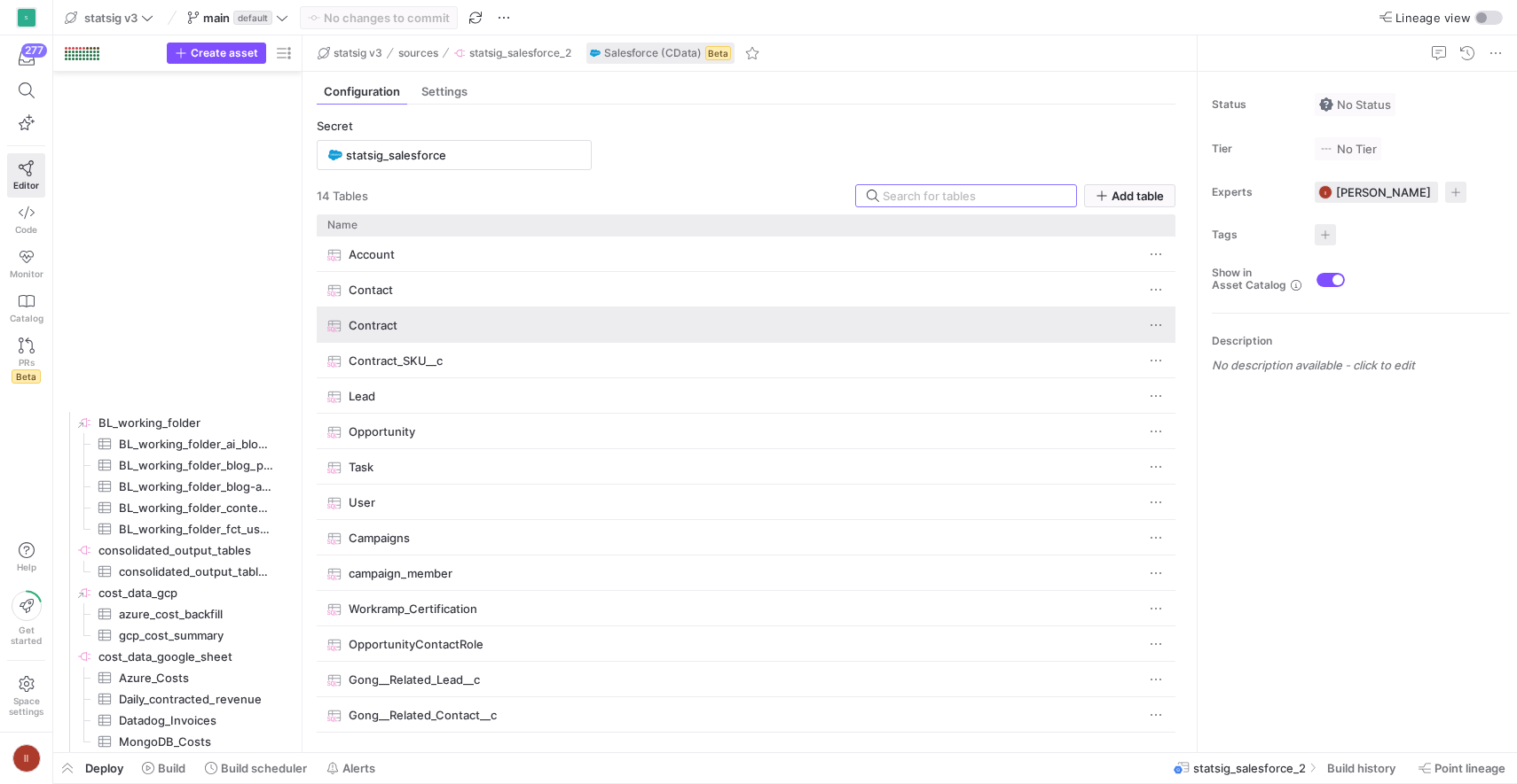
scroll to position [1404, 0]
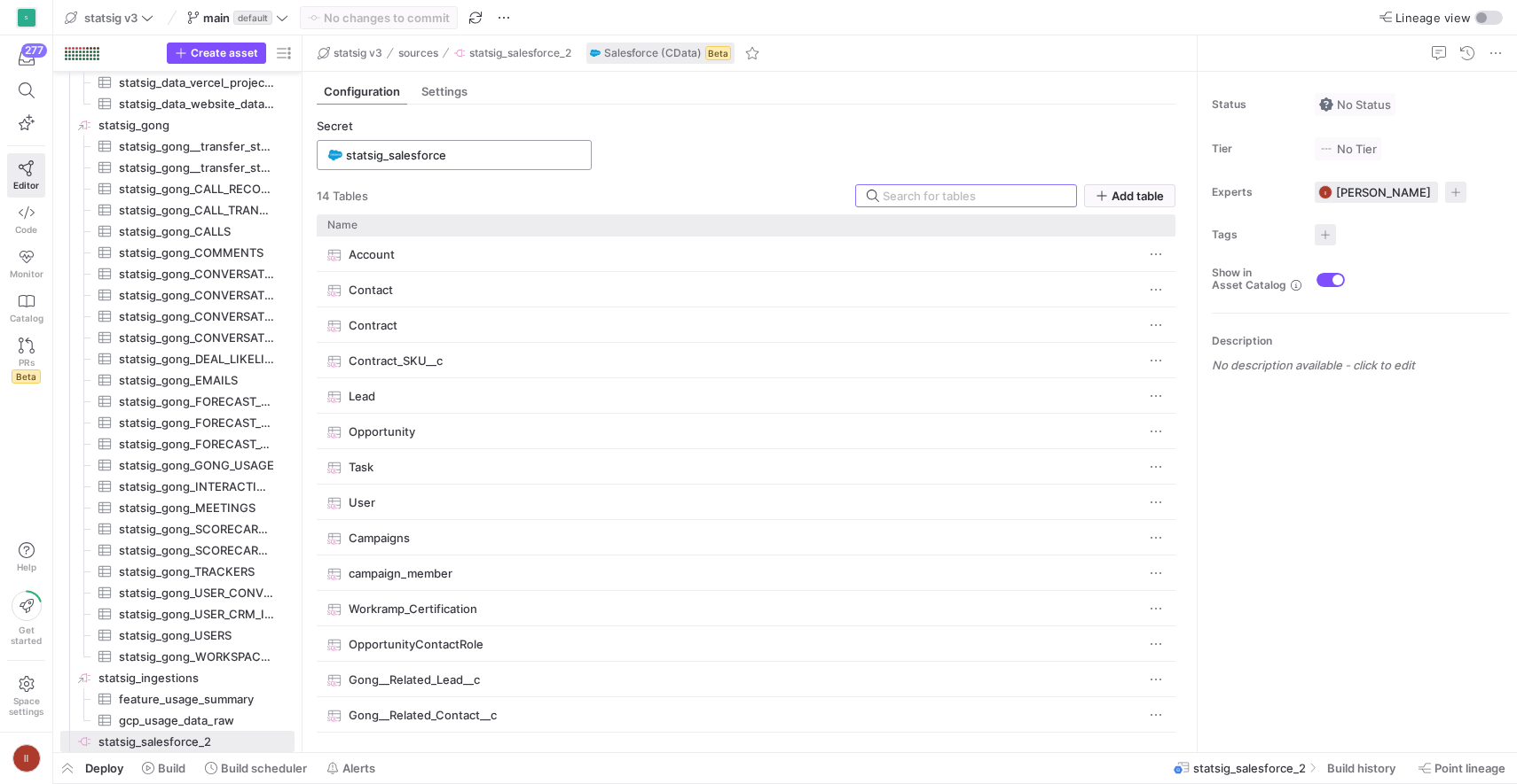
click at [436, 142] on div "statsig_salesforce" at bounding box center [462, 155] width 234 height 28
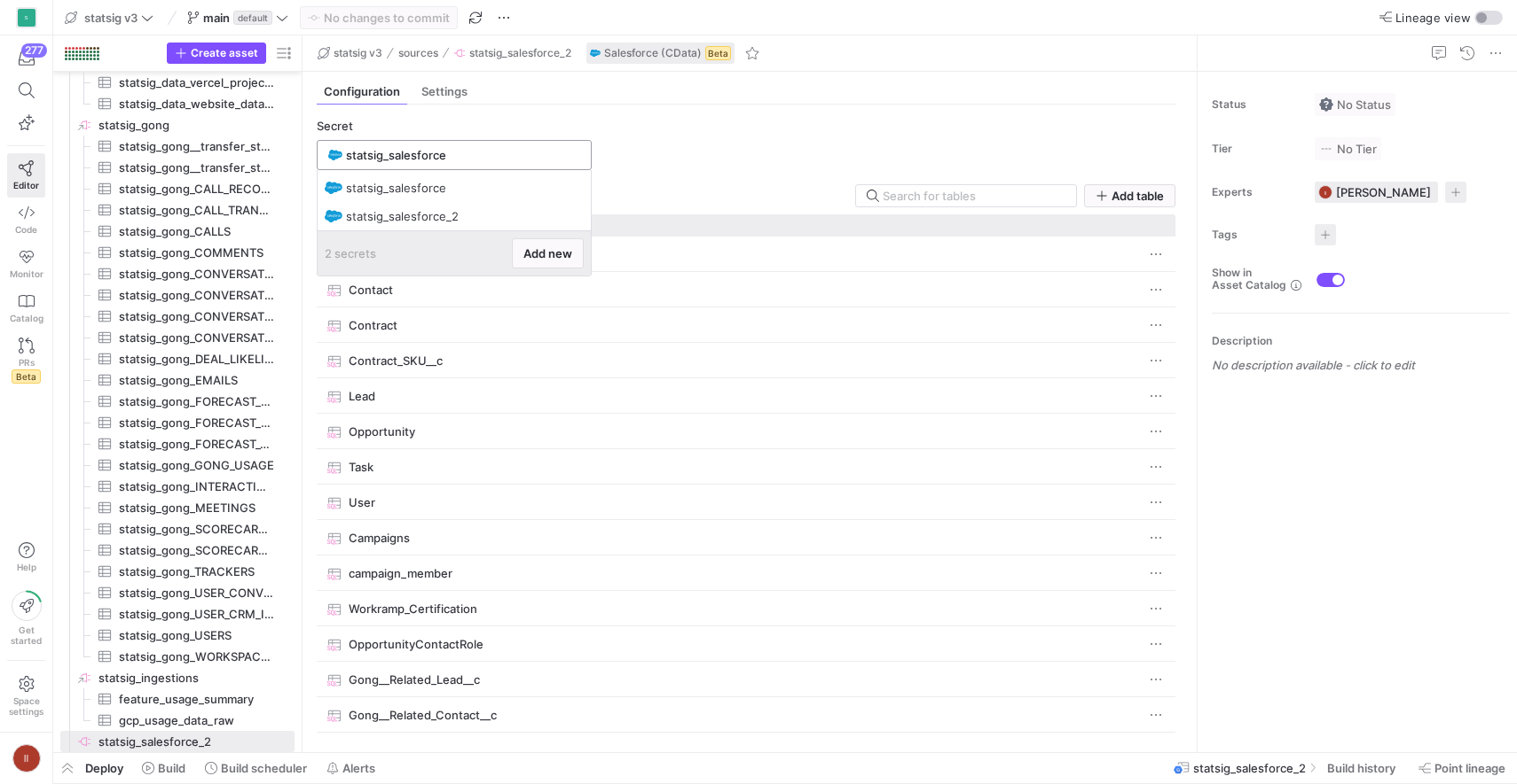
click at [444, 151] on input "statsig_salesforce" at bounding box center [462, 155] width 234 height 14
click at [765, 133] on y42-source-config-entity-configuration-tables-view "Secret statsig_salesforce 14 Table s Add table Drag here to set row groups Drag…" at bounding box center [745, 428] width 859 height 620
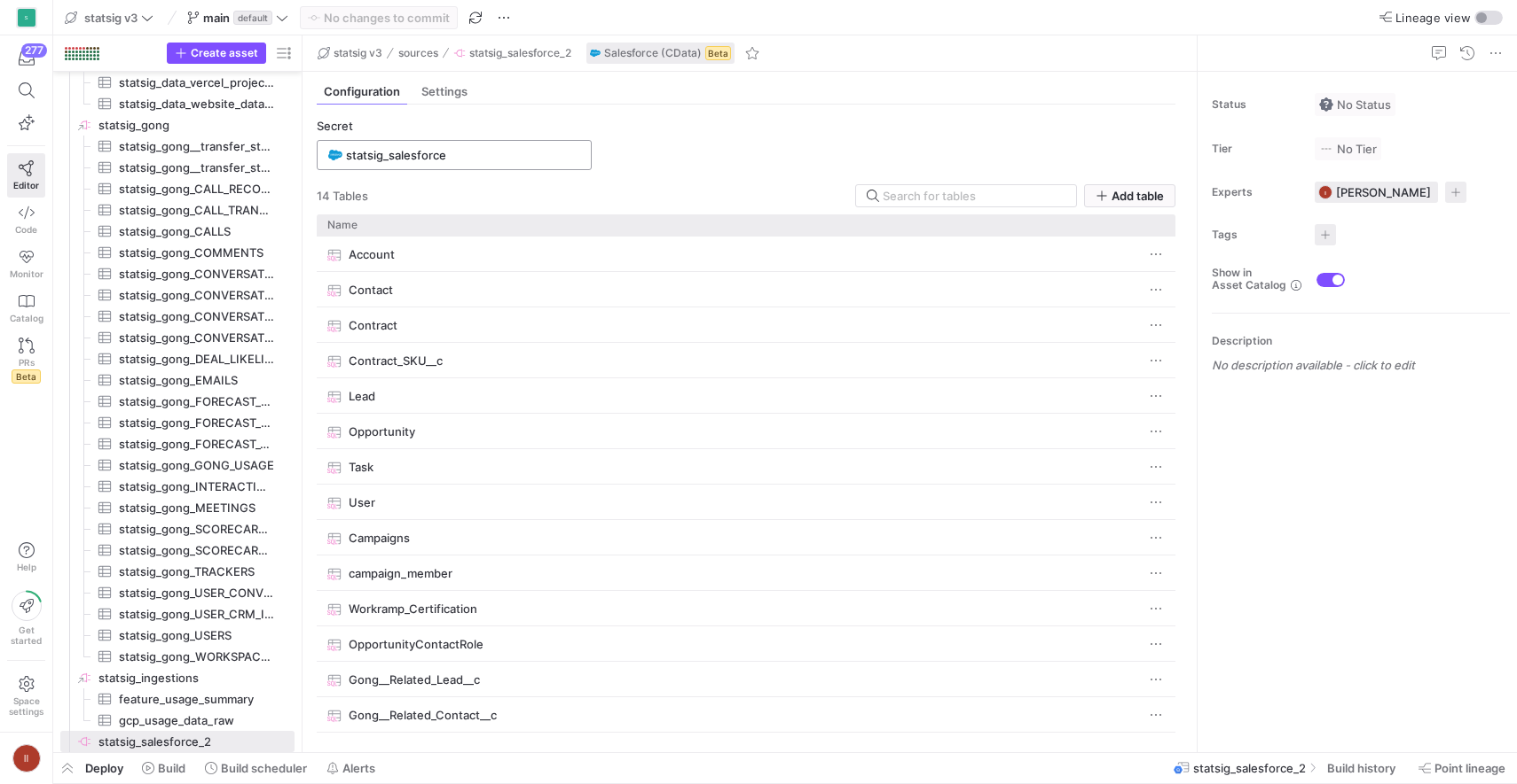
click at [464, 161] on div "statsig_salesforce" at bounding box center [462, 155] width 234 height 28
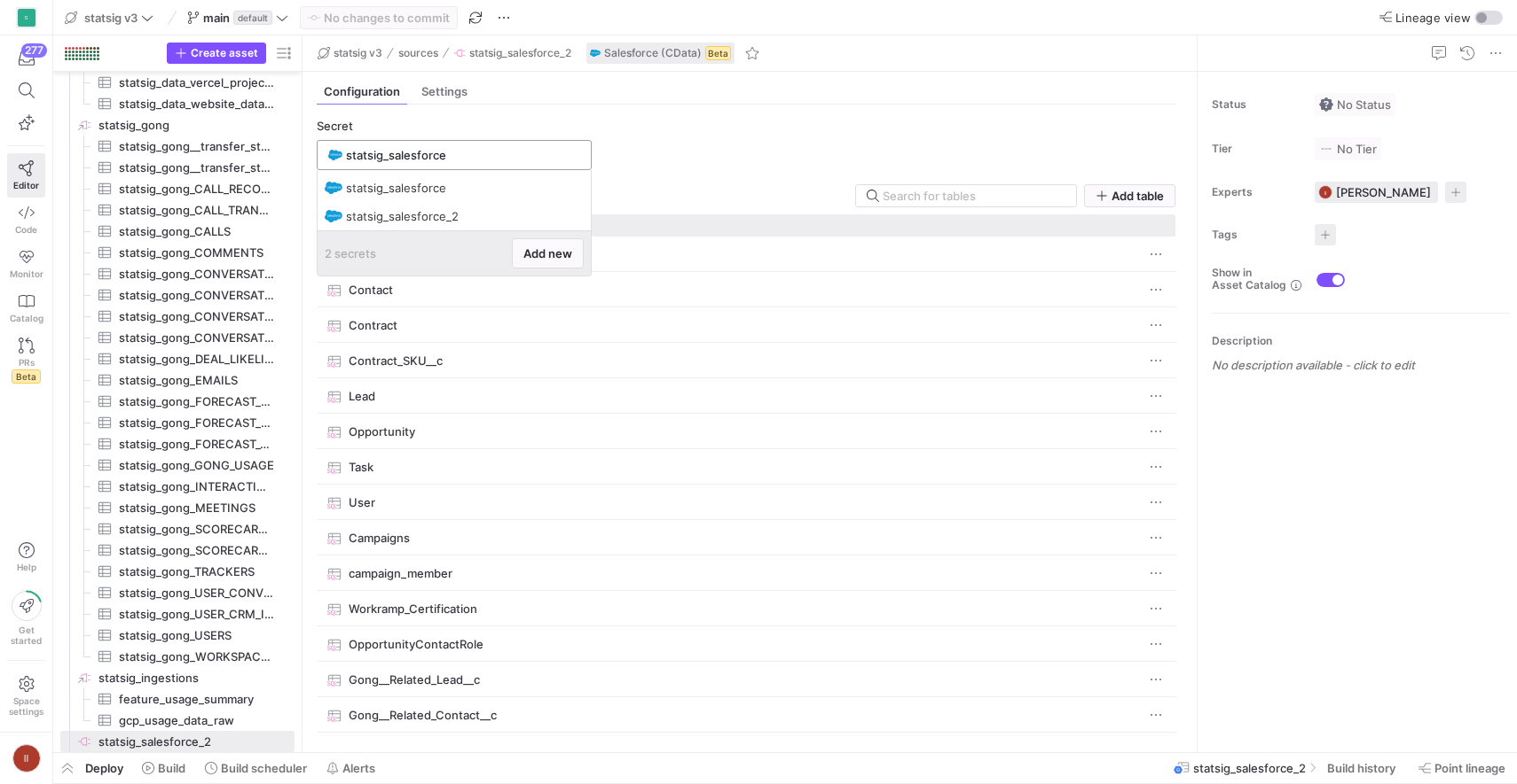
click at [521, 161] on input "statsig_salesforce" at bounding box center [462, 155] width 234 height 14
click at [547, 254] on span "Add new" at bounding box center [547, 254] width 49 height 14
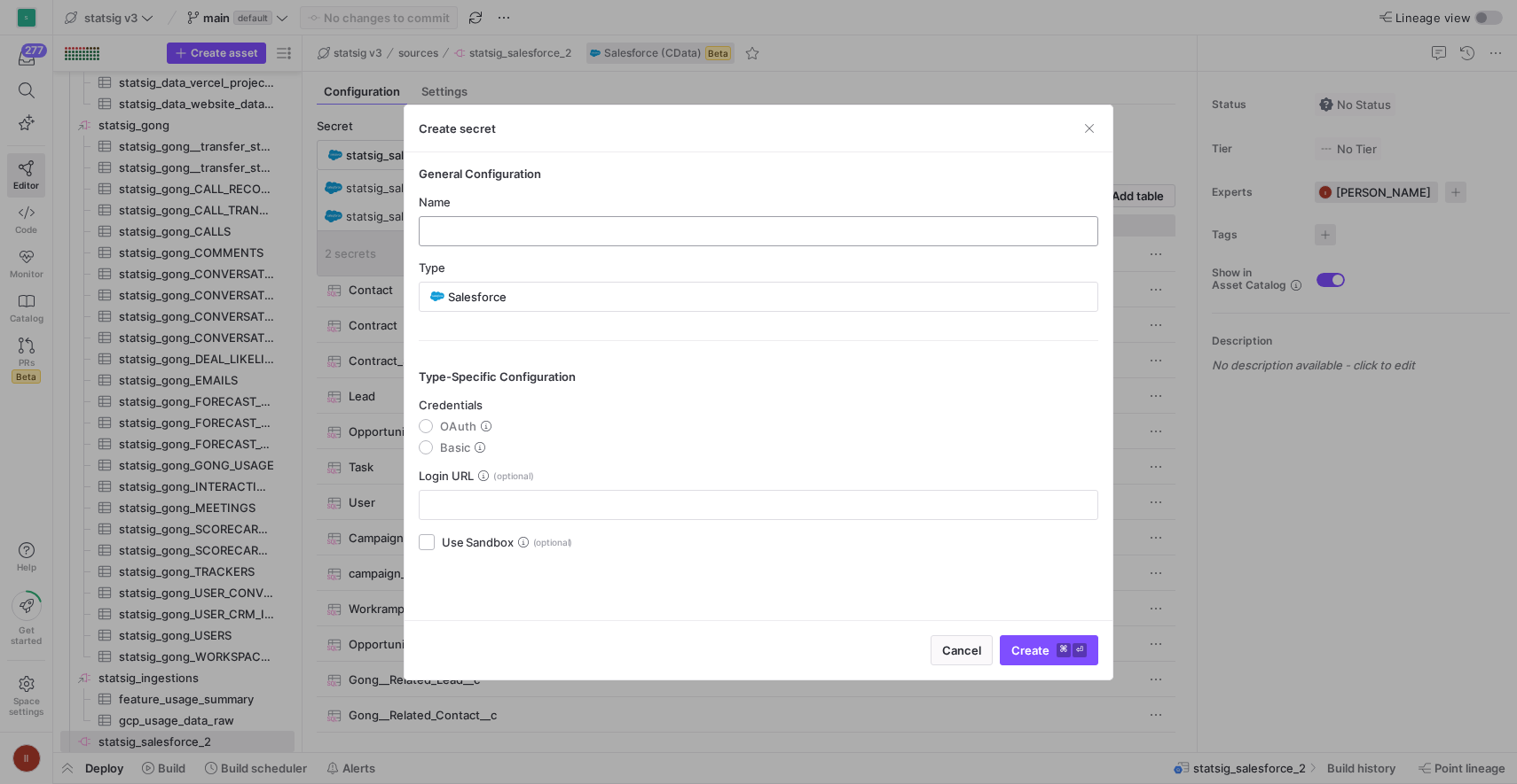
click at [560, 235] on input "text" at bounding box center [758, 231] width 649 height 14
type input "s"
type input "statsig_salesforce_3"
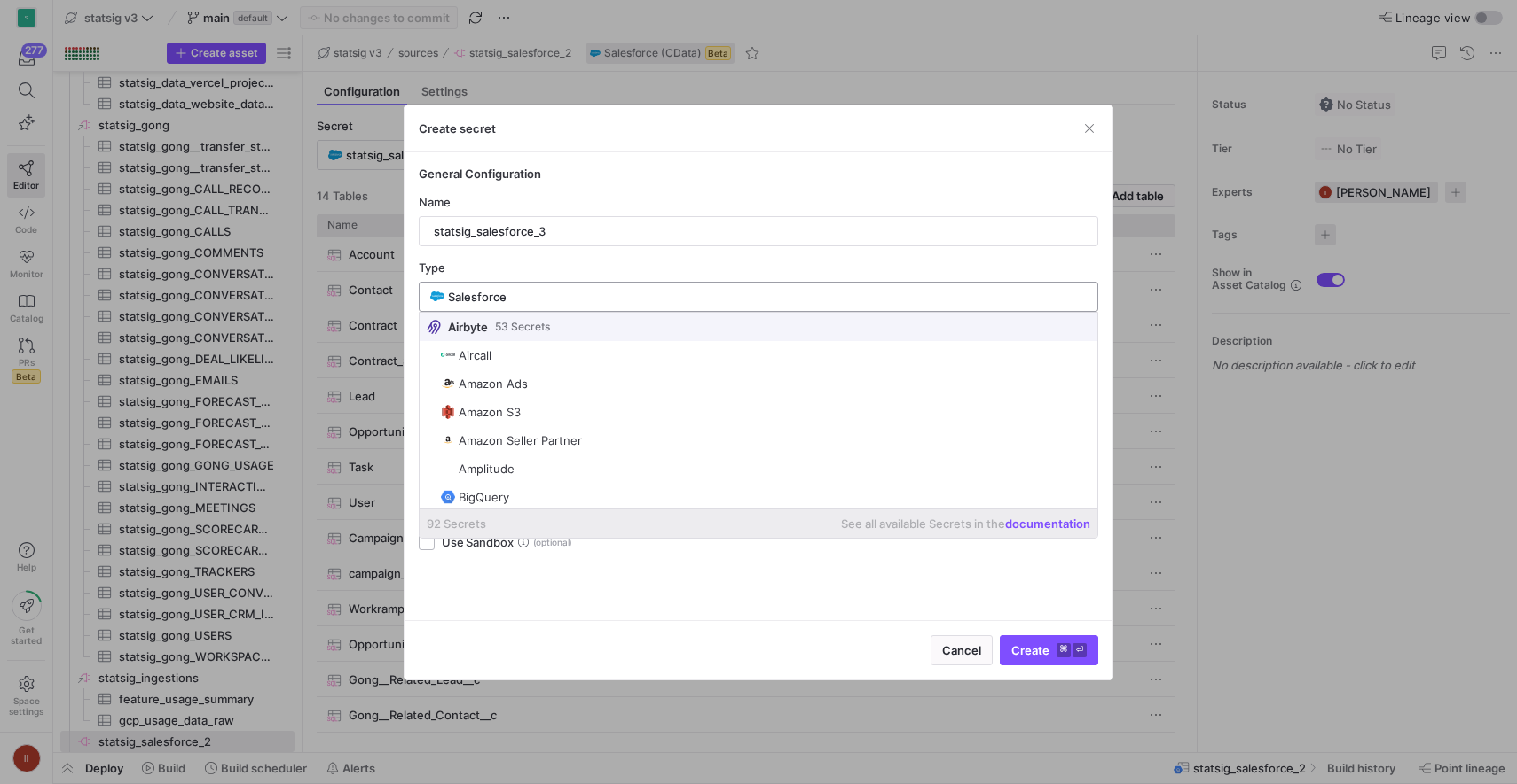
click at [588, 293] on input "Salesforce" at bounding box center [767, 297] width 639 height 14
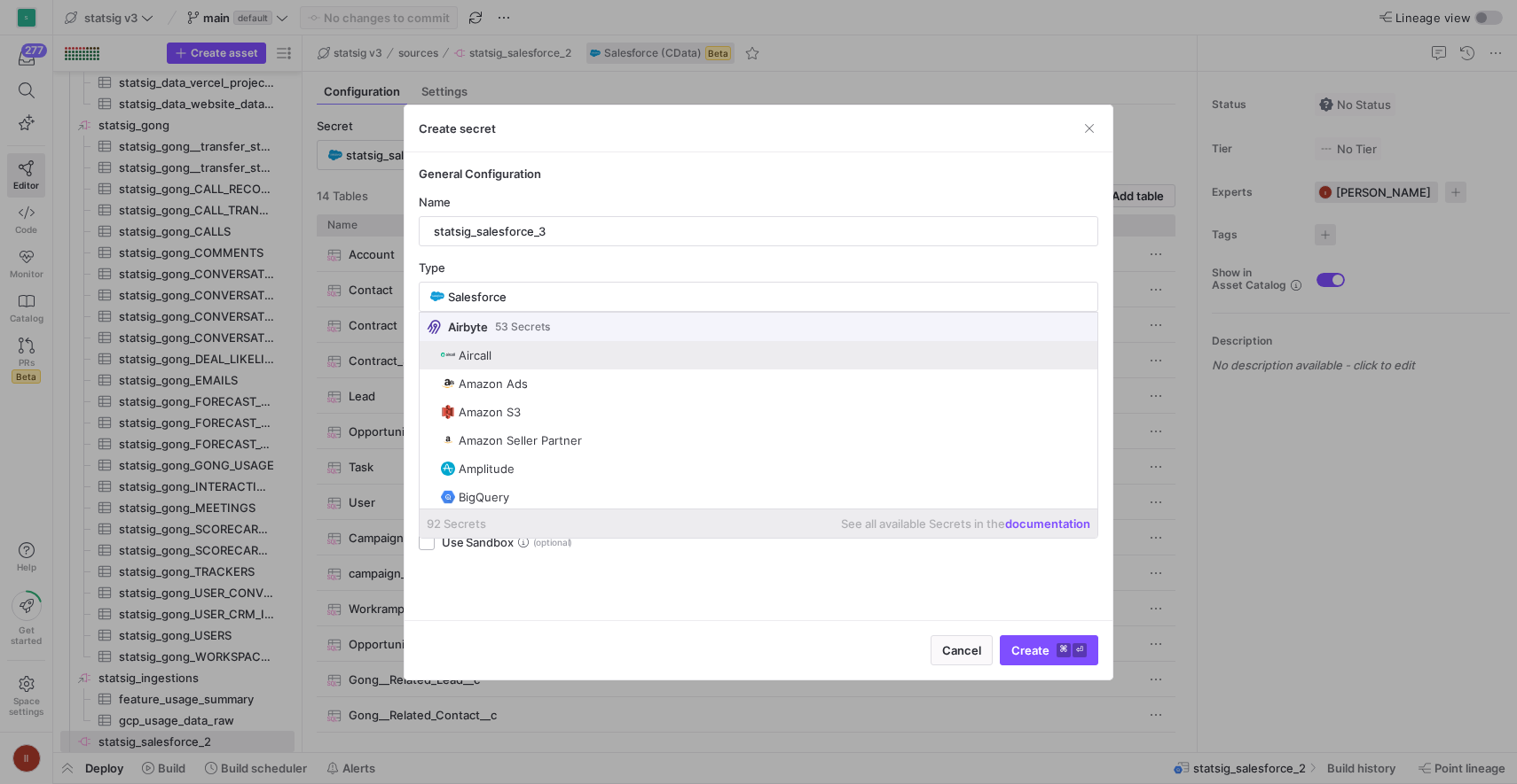
click at [644, 367] on mat-option "Aircall" at bounding box center [758, 355] width 678 height 28
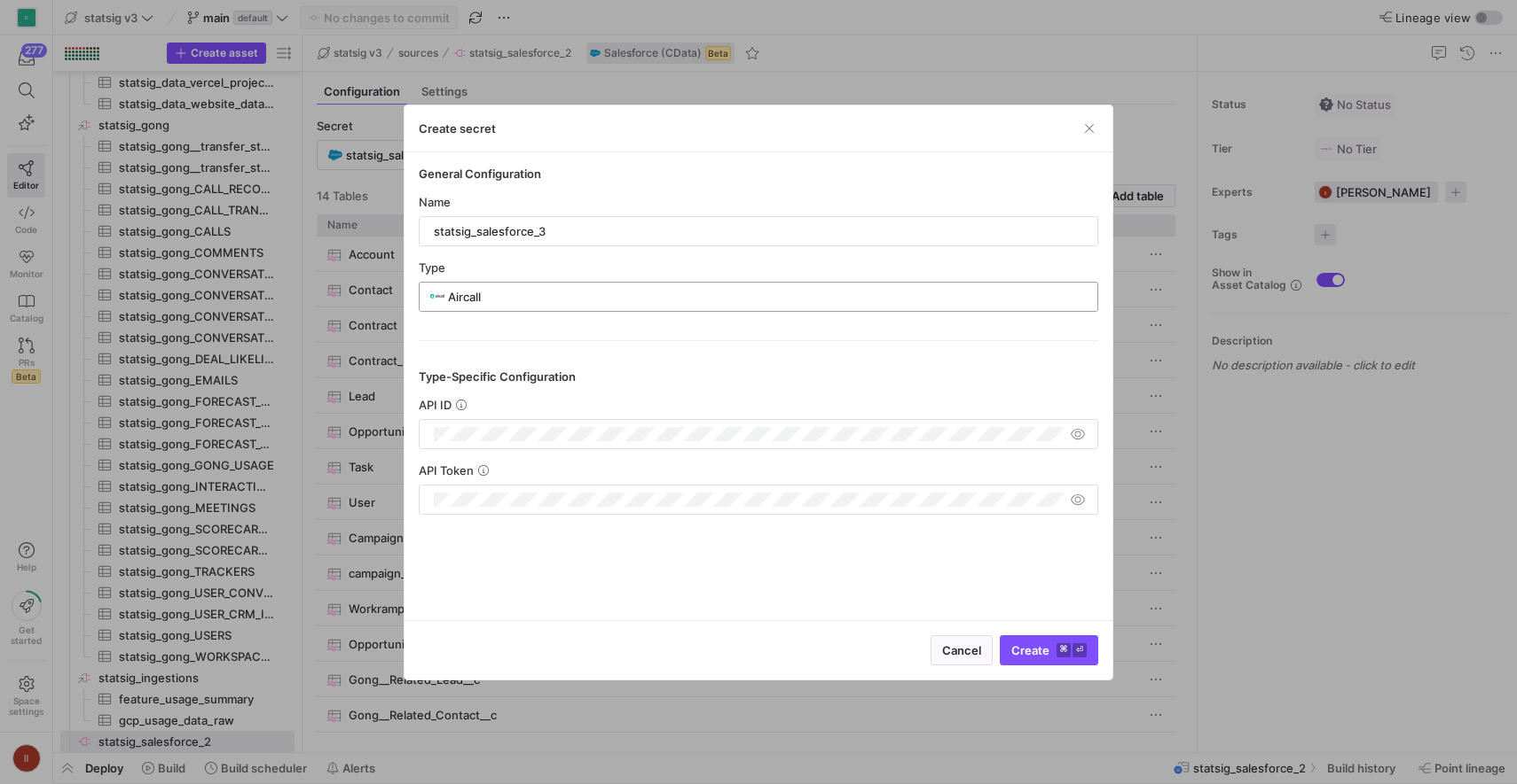
click at [651, 288] on div "Aircall" at bounding box center [767, 297] width 639 height 28
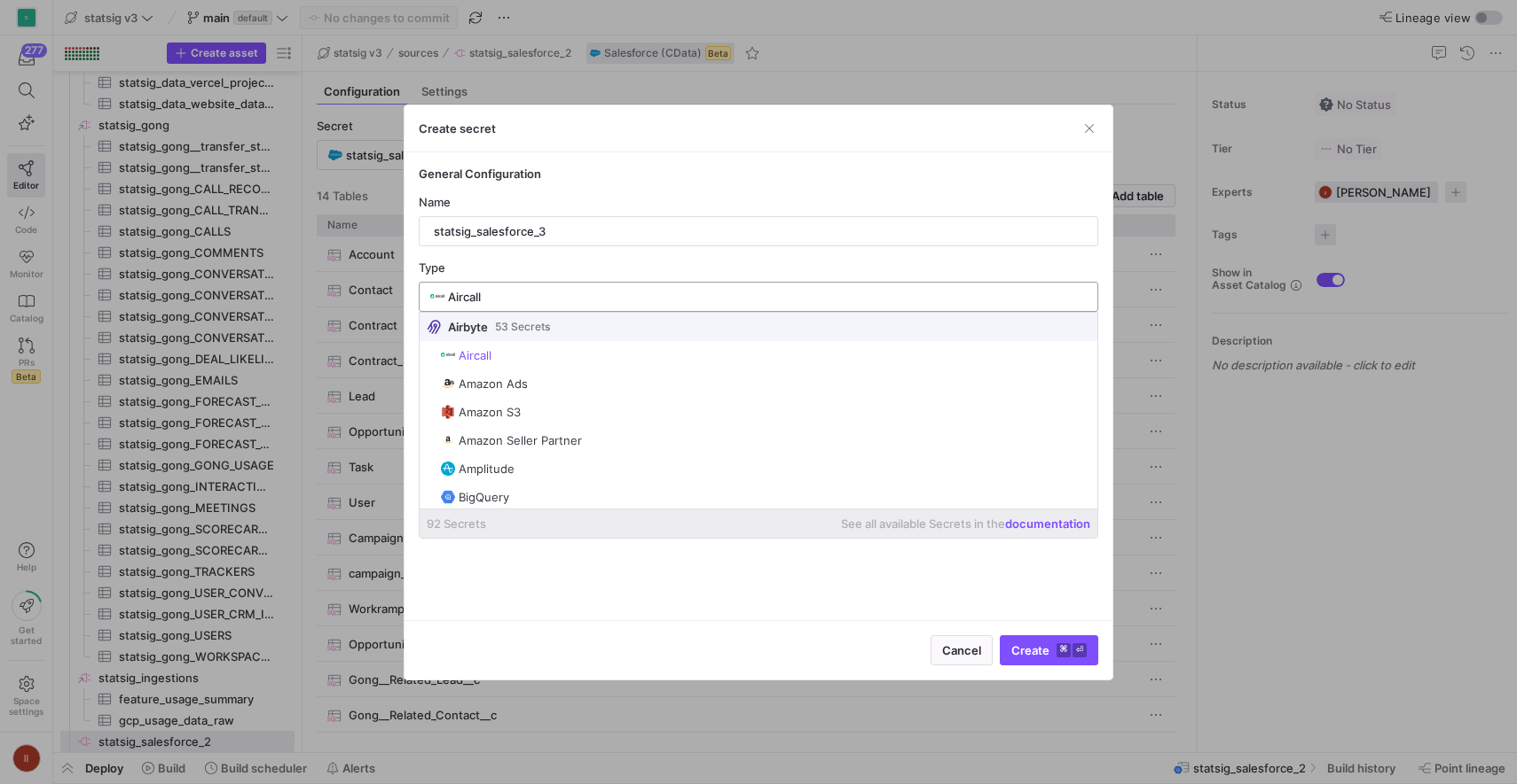
click at [651, 288] on div "Aircall" at bounding box center [767, 297] width 639 height 28
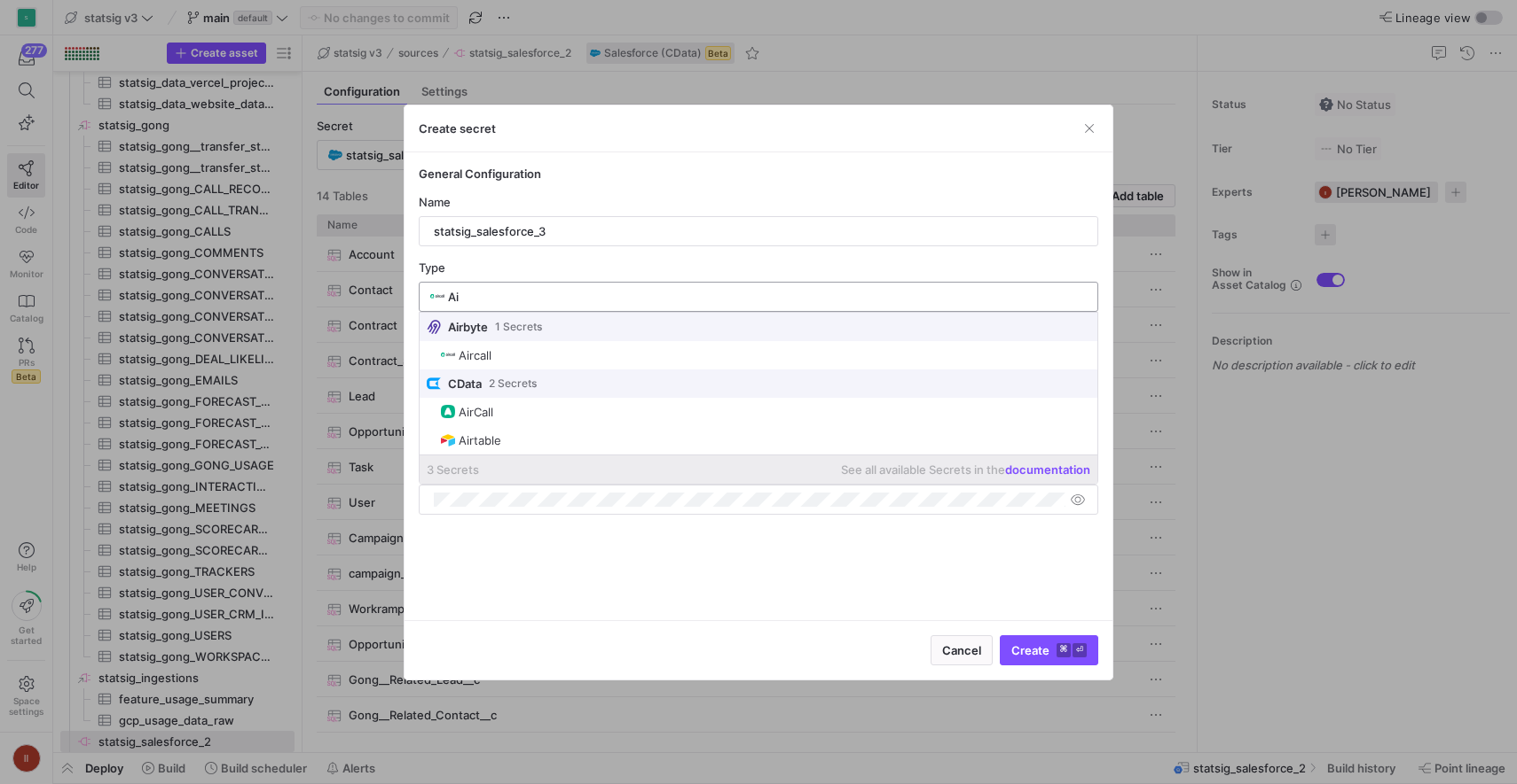
type input "A"
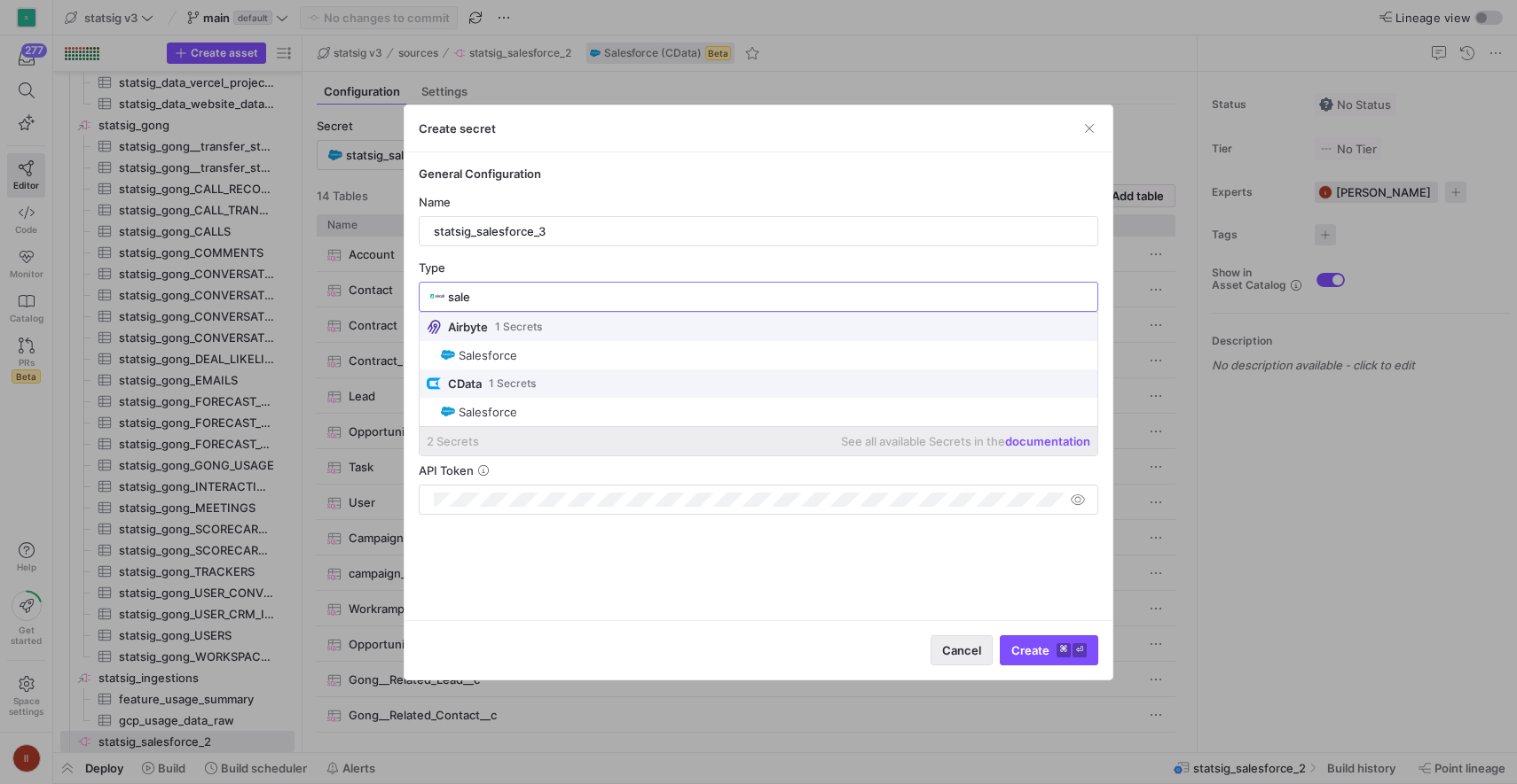
type input "sale"
click at [967, 649] on span "Cancel" at bounding box center [962, 650] width 39 height 14
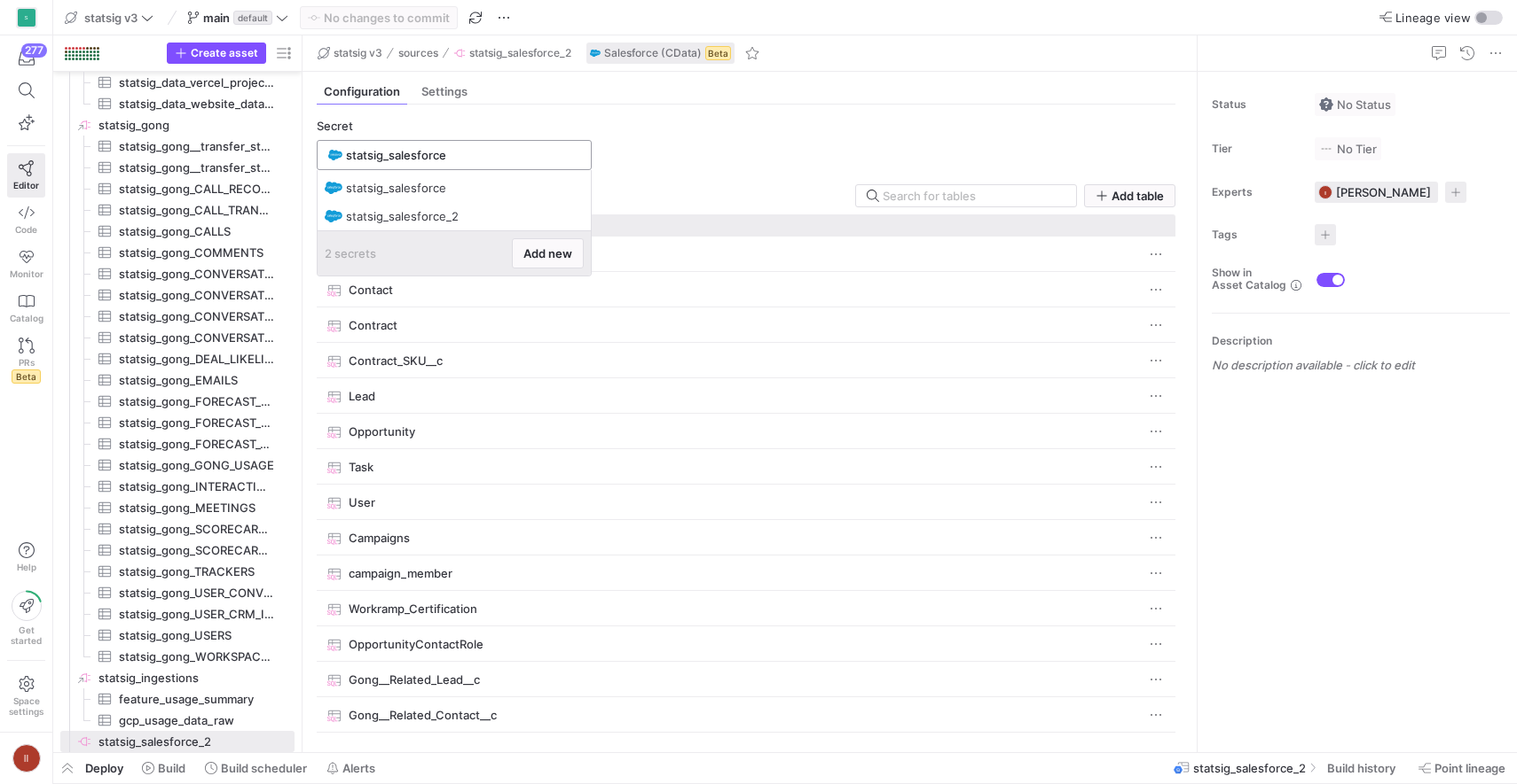
click at [568, 150] on input "statsig_salesforce" at bounding box center [462, 155] width 234 height 14
click at [559, 254] on span "Add new" at bounding box center [547, 254] width 49 height 14
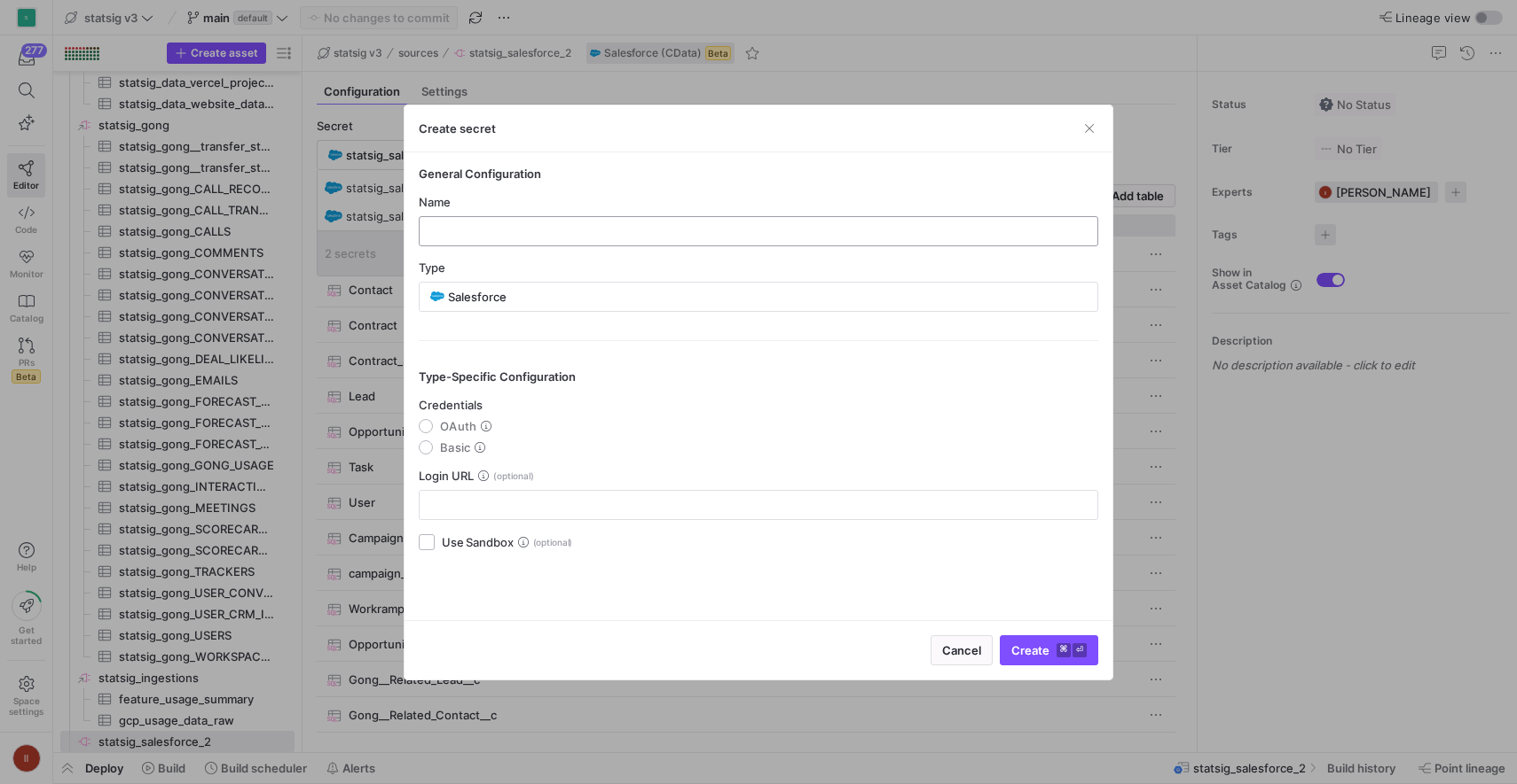
click at [550, 224] on input "text" at bounding box center [758, 231] width 649 height 14
type input "statsig_salesforce_3"
click at [464, 427] on span "OAuth" at bounding box center [457, 426] width 36 height 14
click at [433, 427] on input "OAuth" at bounding box center [425, 426] width 14 height 14
radio input "true"
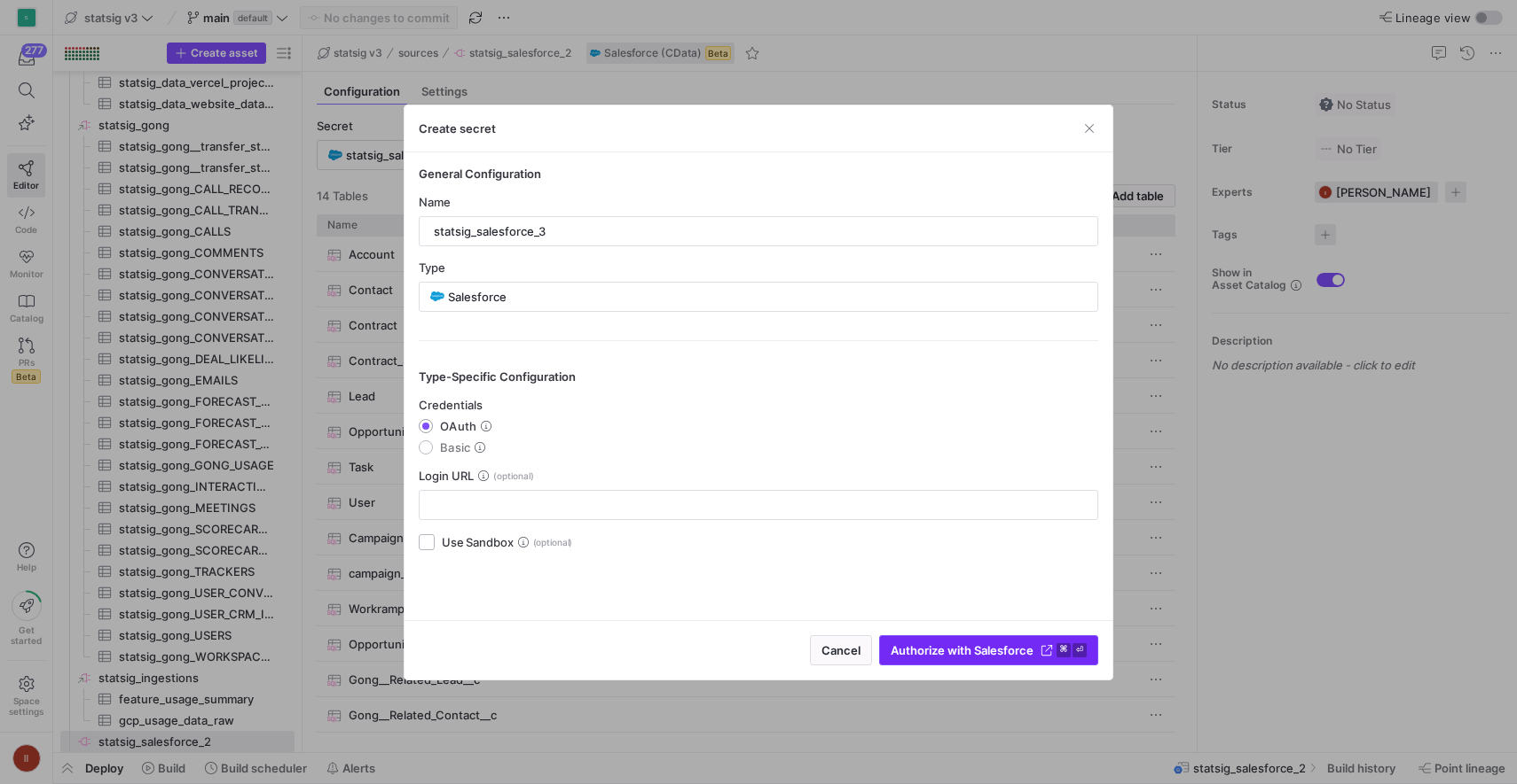
click at [986, 648] on span "Authorize with Salesforce" at bounding box center [962, 650] width 143 height 14
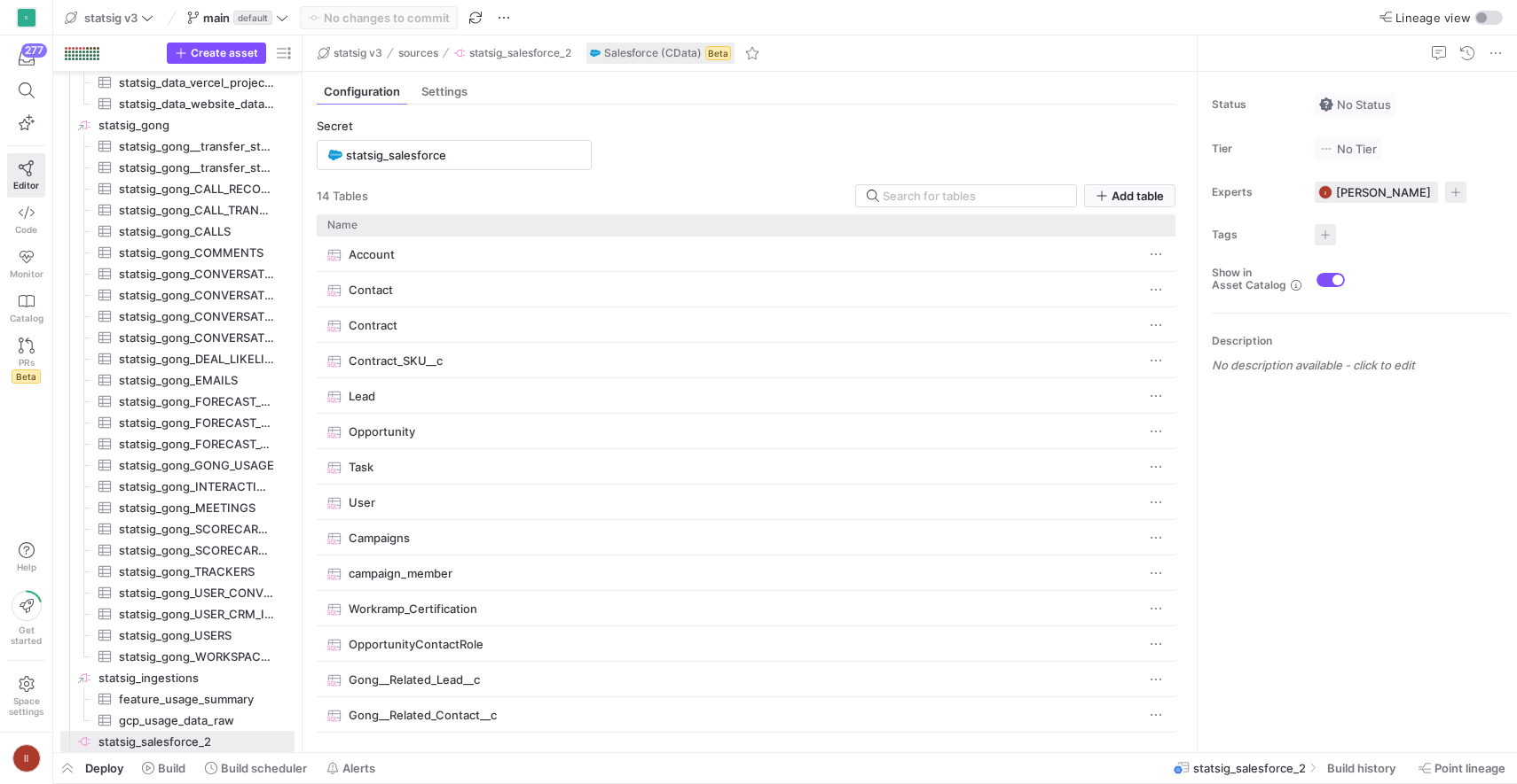
type input "statsig_salesforce_3"
click at [428, 18] on span "Commit & push (1)" at bounding box center [387, 18] width 102 height 14
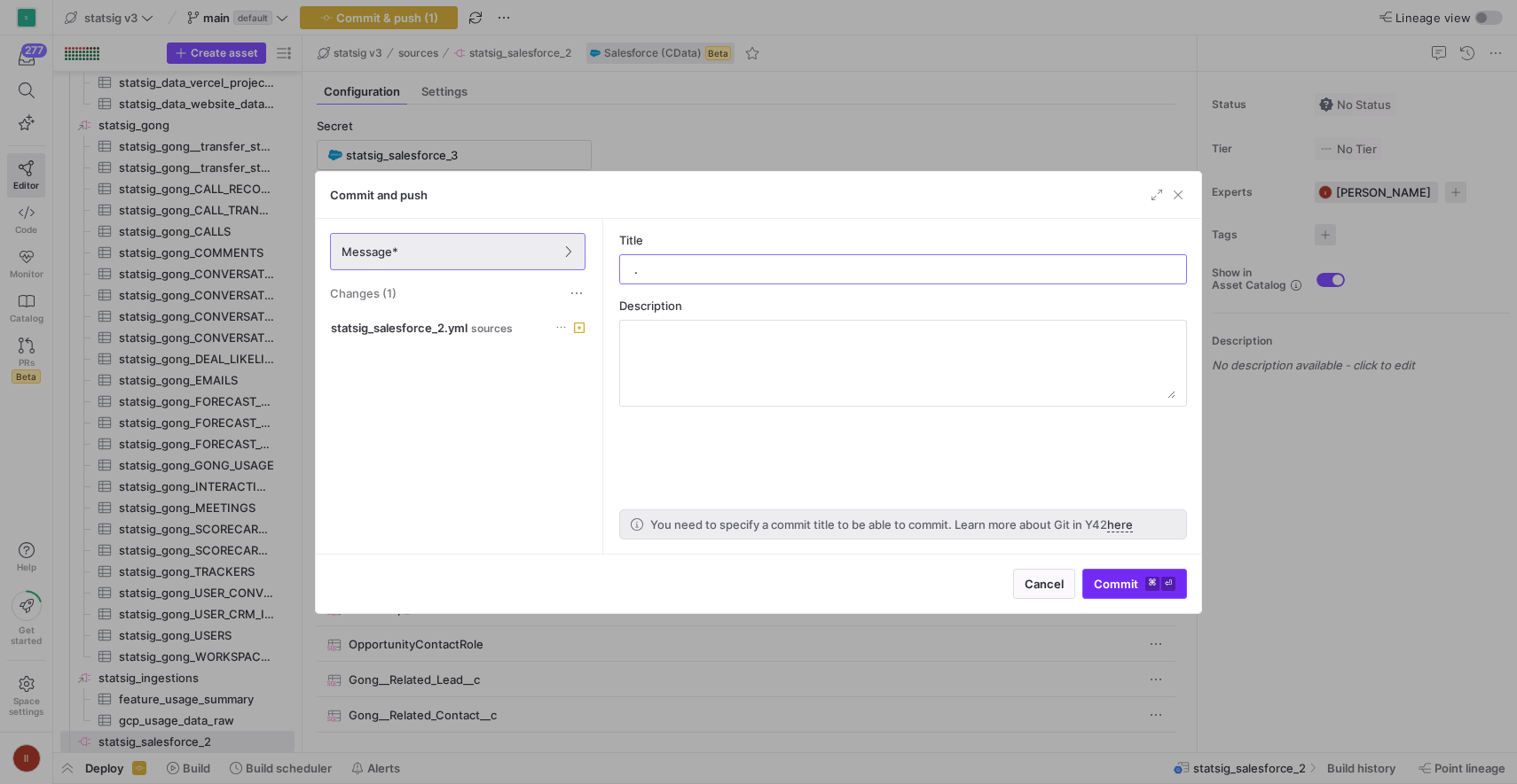
type input "."
click at [1121, 587] on span "Commit ⌘ ⏎" at bounding box center [1134, 584] width 81 height 14
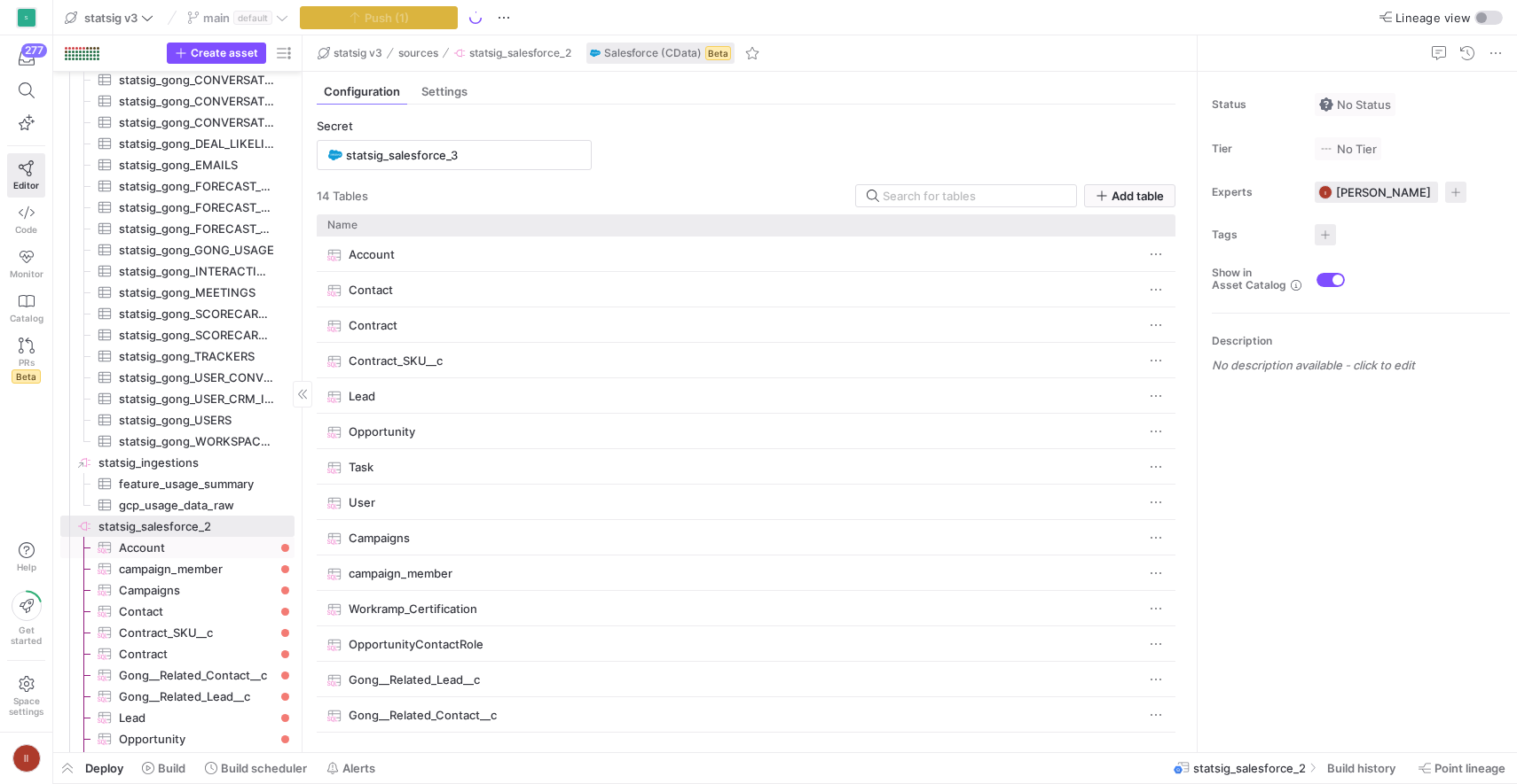
scroll to position [1733, 0]
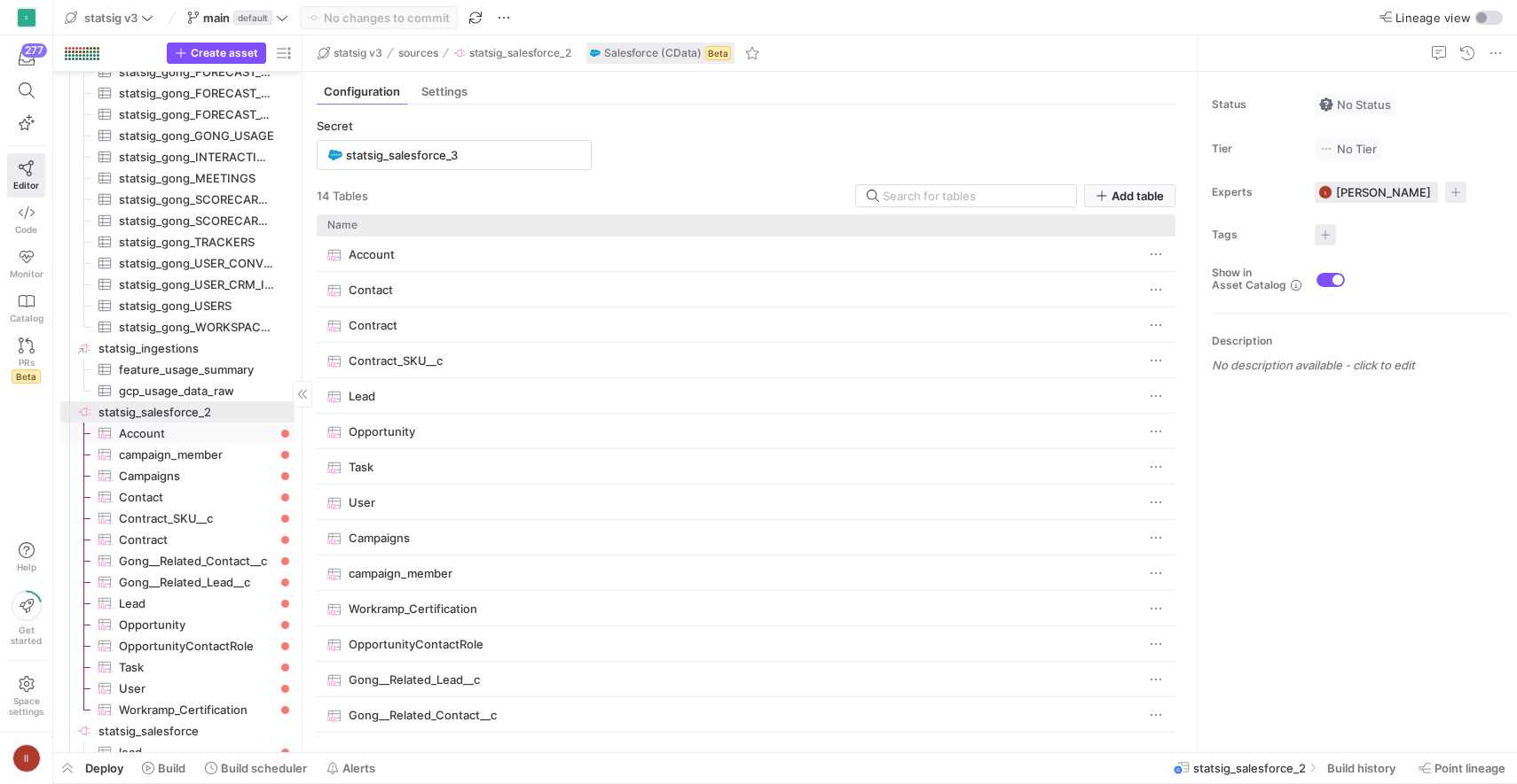
click at [230, 432] on span "Account​​​​​​​​​" at bounding box center [196, 434] width 155 height 21
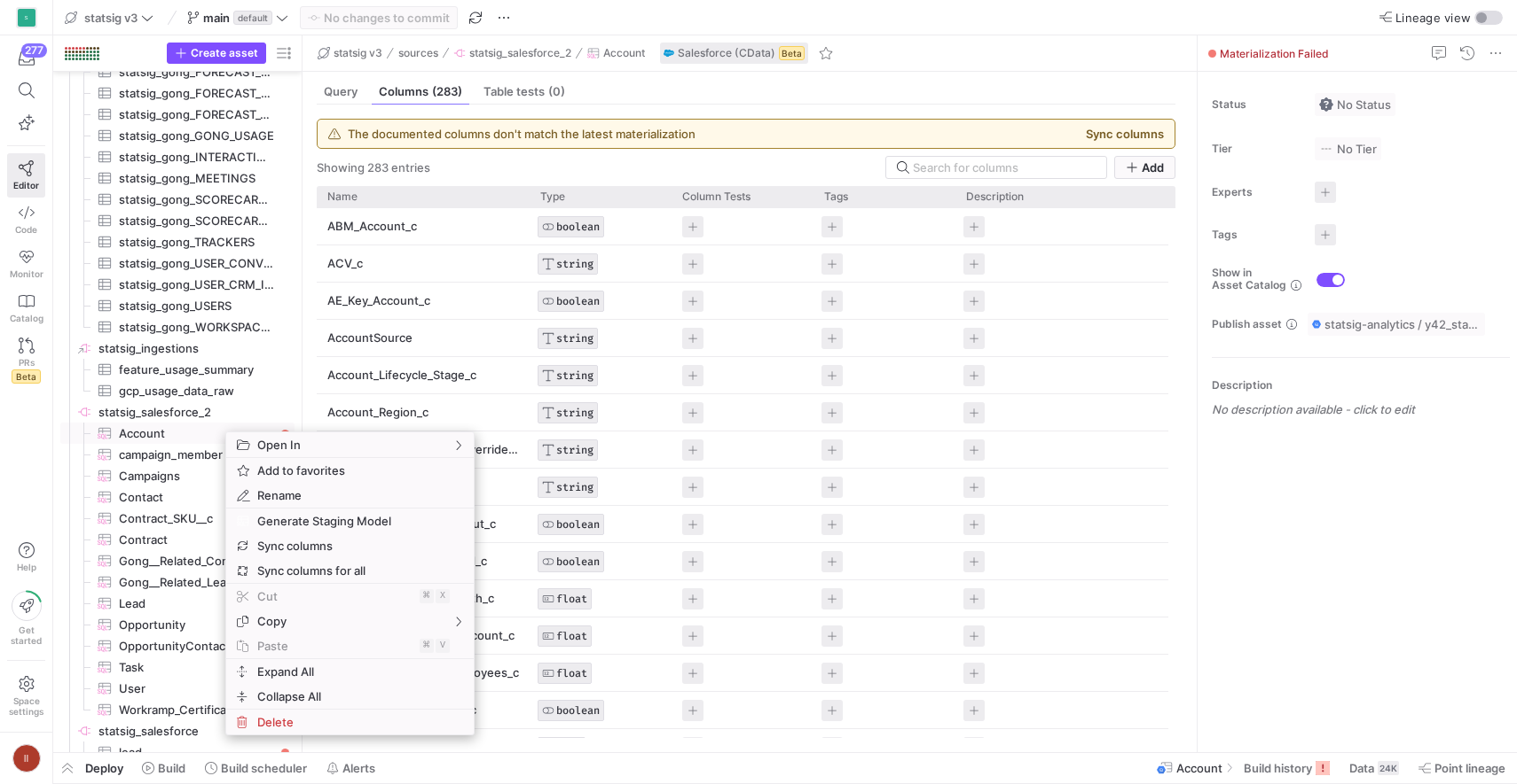
click at [1299, 15] on div "Lineage view" at bounding box center [1264, 17] width 476 height 15
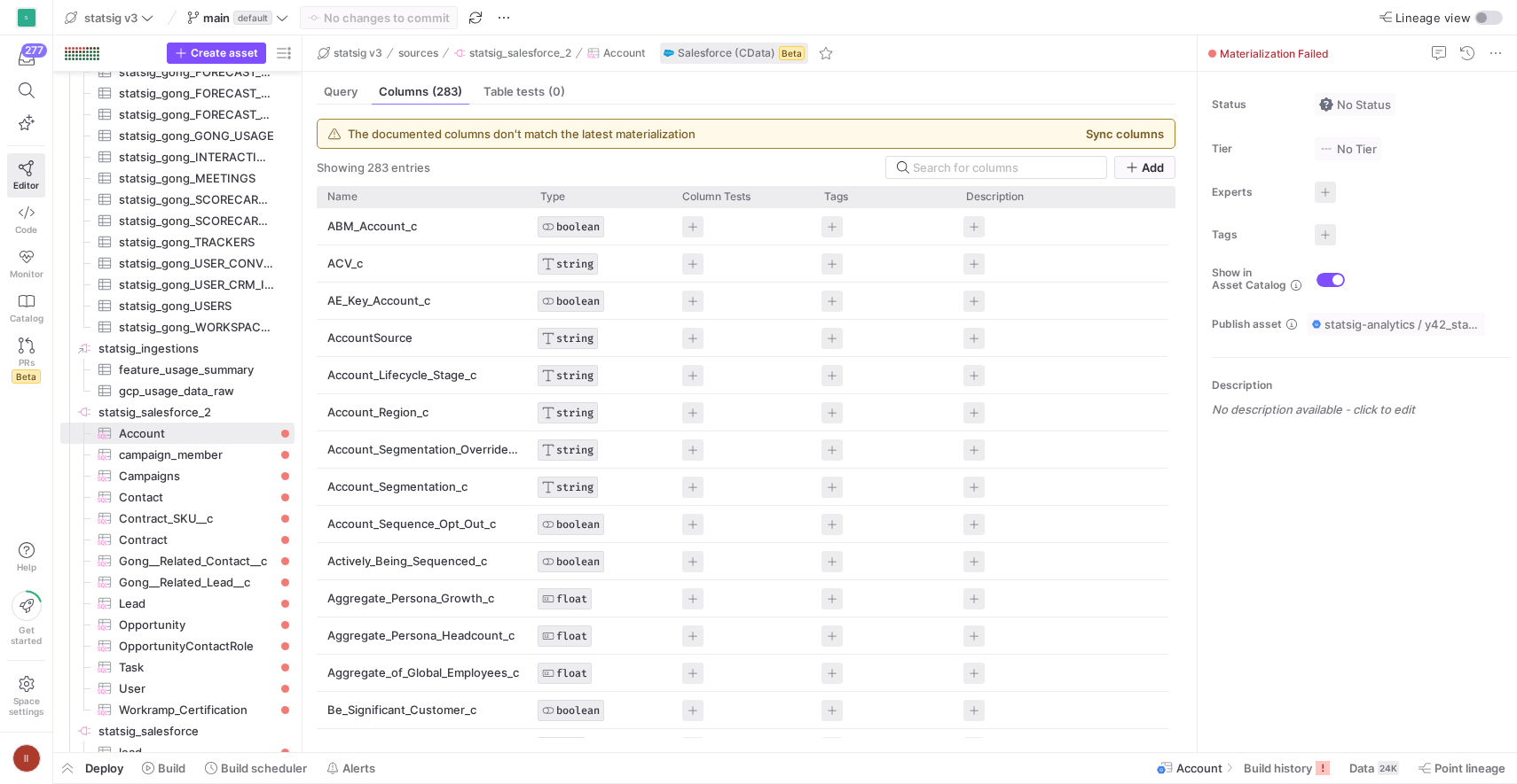
click at [107, 772] on span "Deploy" at bounding box center [104, 768] width 38 height 14
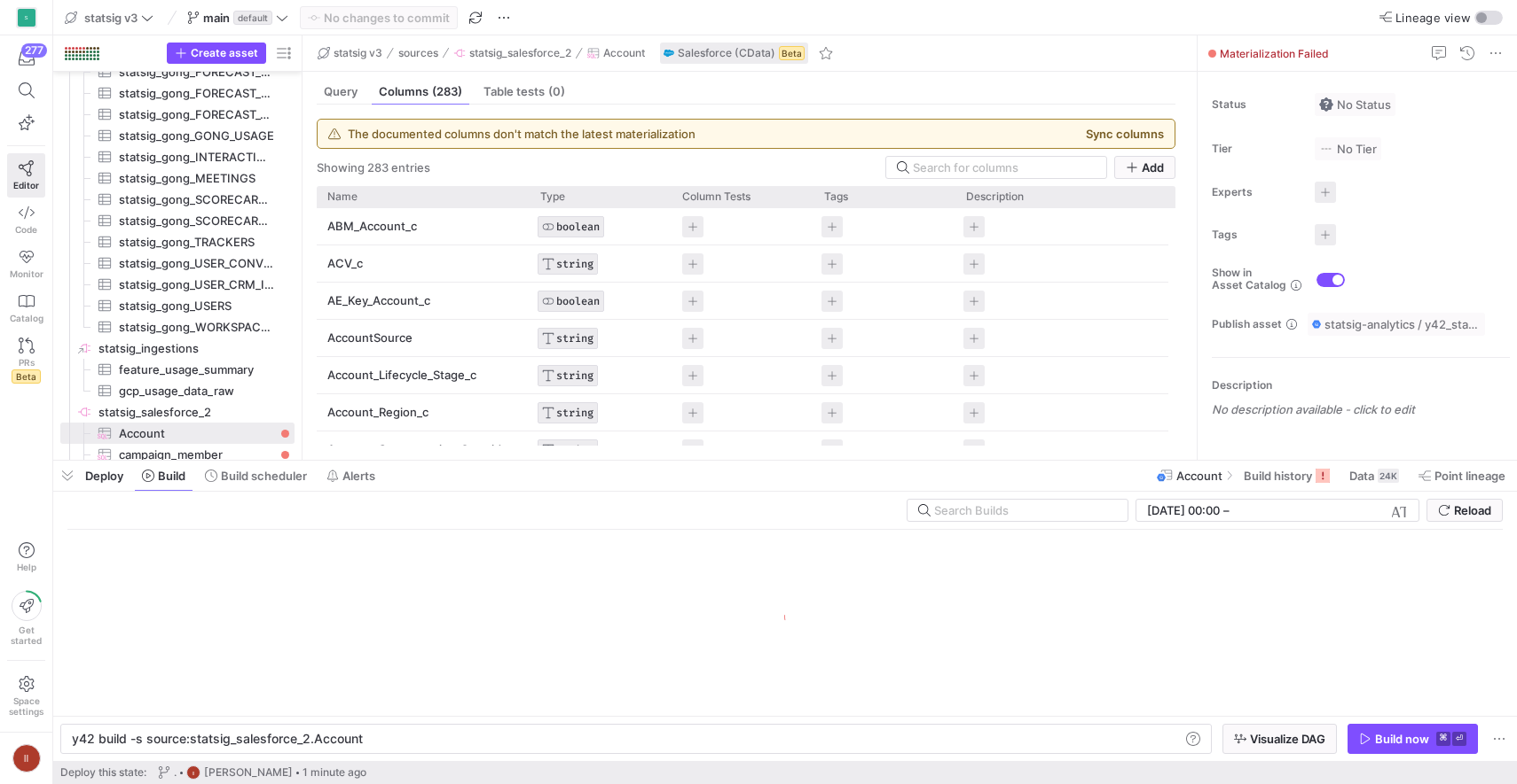
scroll to position [0, 287]
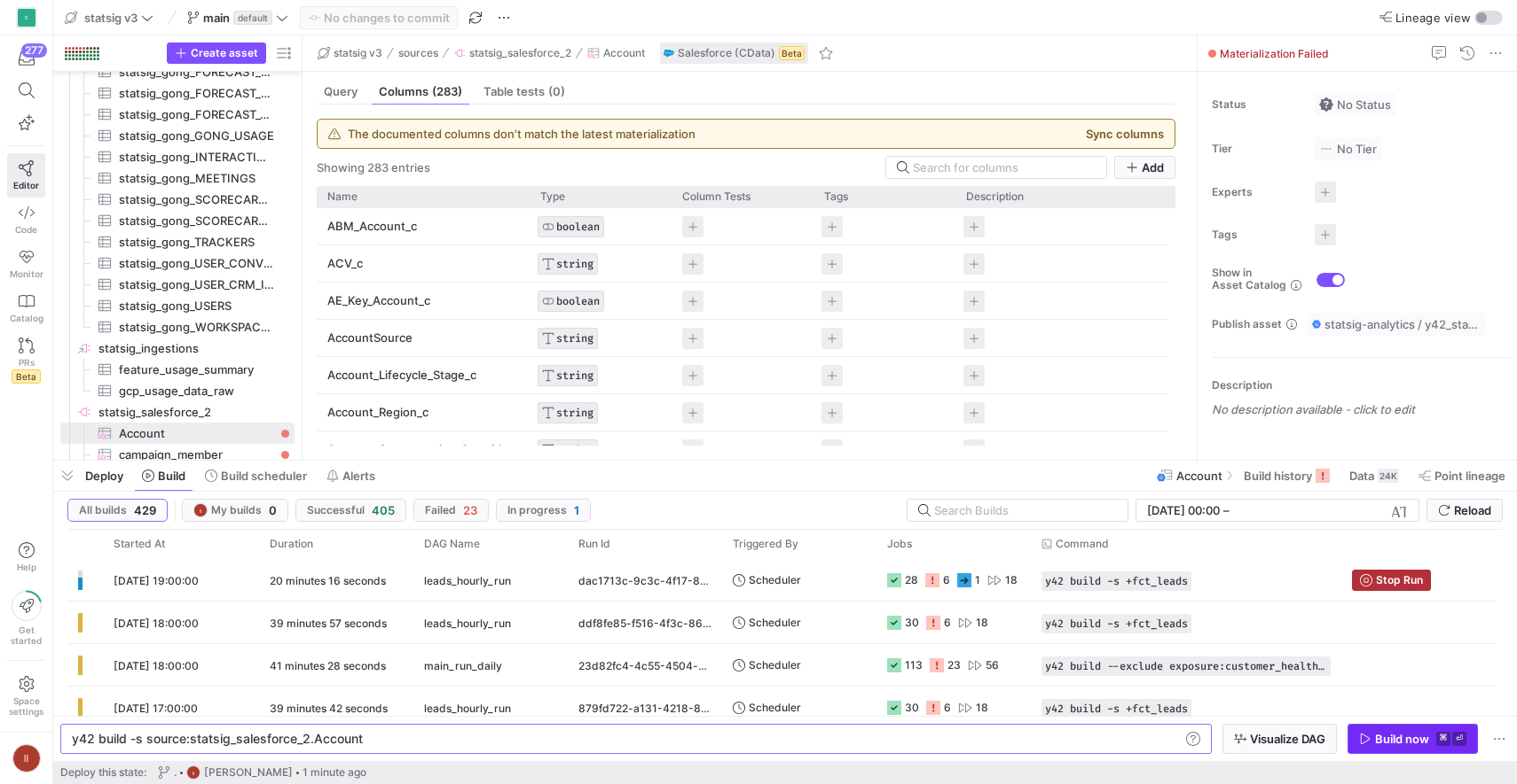
click at [1396, 742] on div "Build now" at bounding box center [1401, 739] width 54 height 14
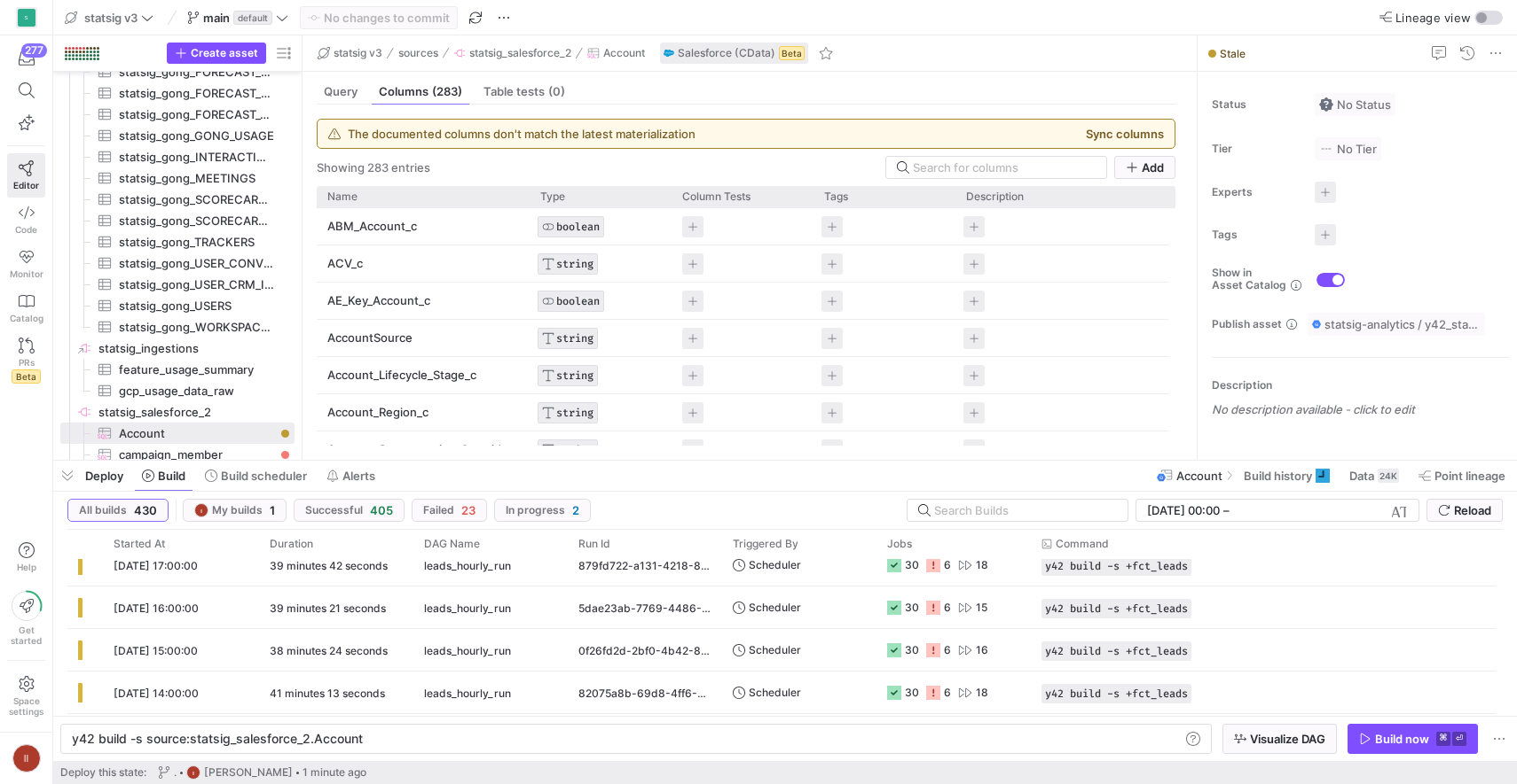
scroll to position [0, 0]
